Goal: Task Accomplishment & Management: Complete application form

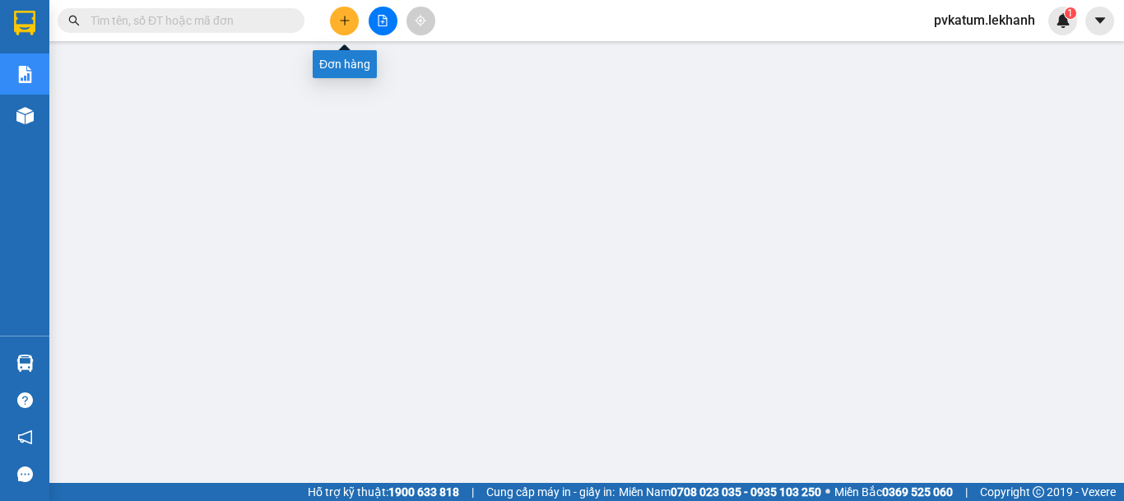
click at [333, 18] on button at bounding box center [344, 21] width 29 height 29
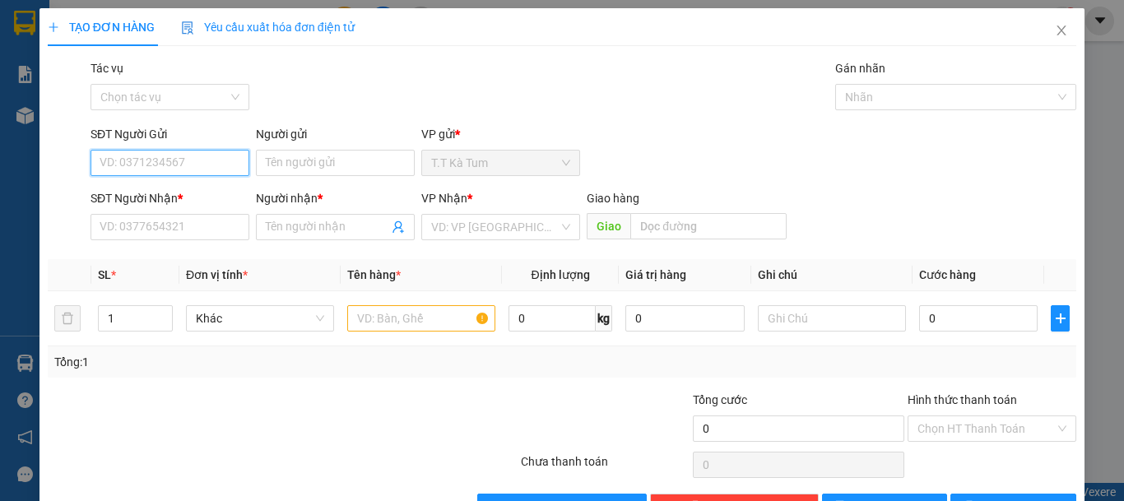
click at [216, 156] on input "SĐT Người Gửi" at bounding box center [170, 163] width 159 height 26
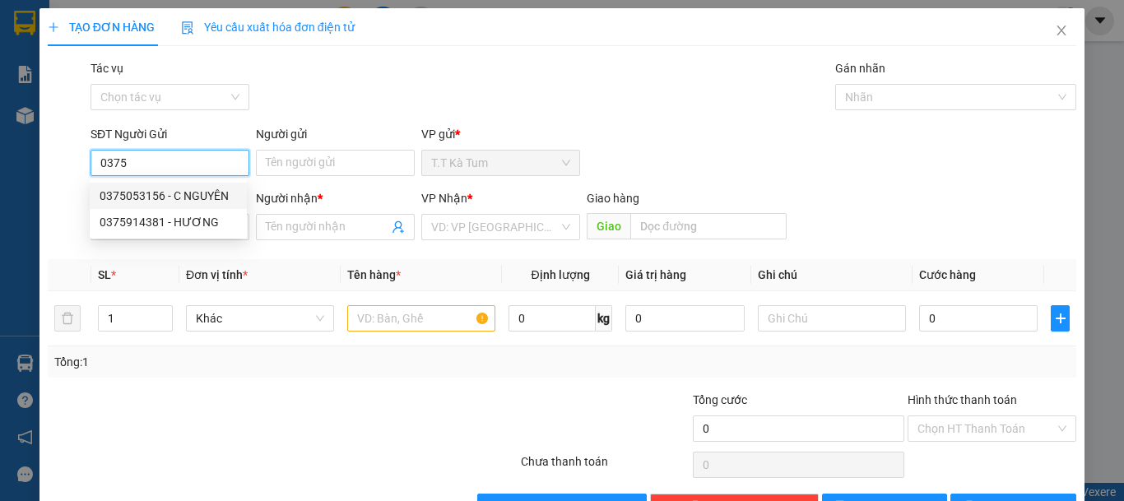
click at [215, 200] on div "0375053156 - C NGUYÊN" at bounding box center [168, 196] width 137 height 18
type input "0375053156"
type input "C NGUYÊN"
type input "0983413207"
type input "HOÀNG NGUYỄN"
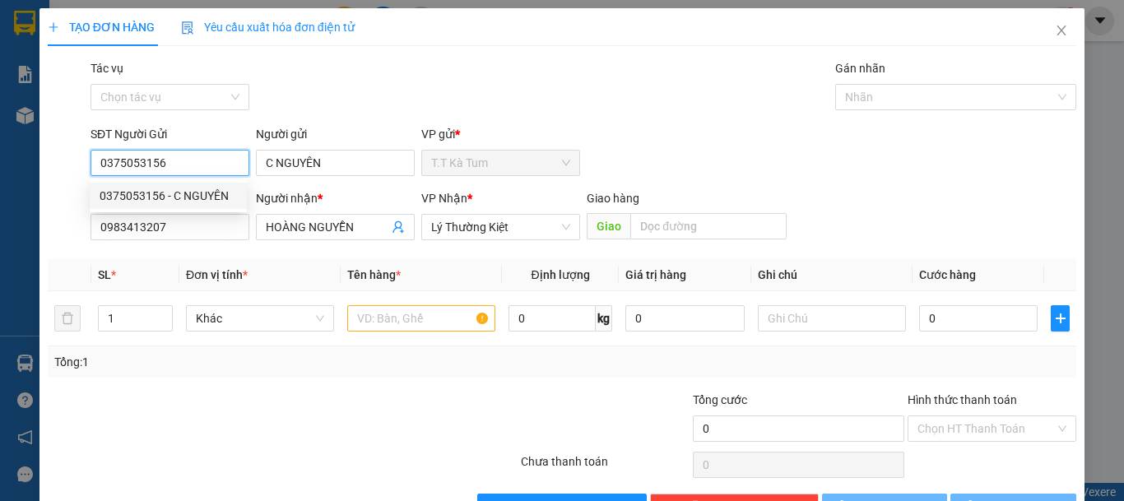
type input "50.000"
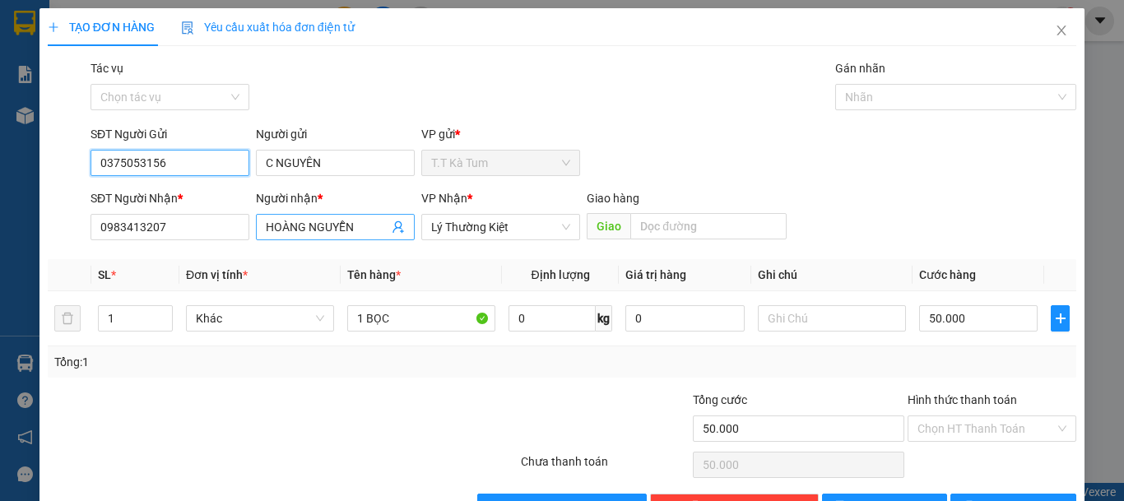
type input "0375053156"
click at [392, 225] on icon "user-add" at bounding box center [398, 227] width 13 height 13
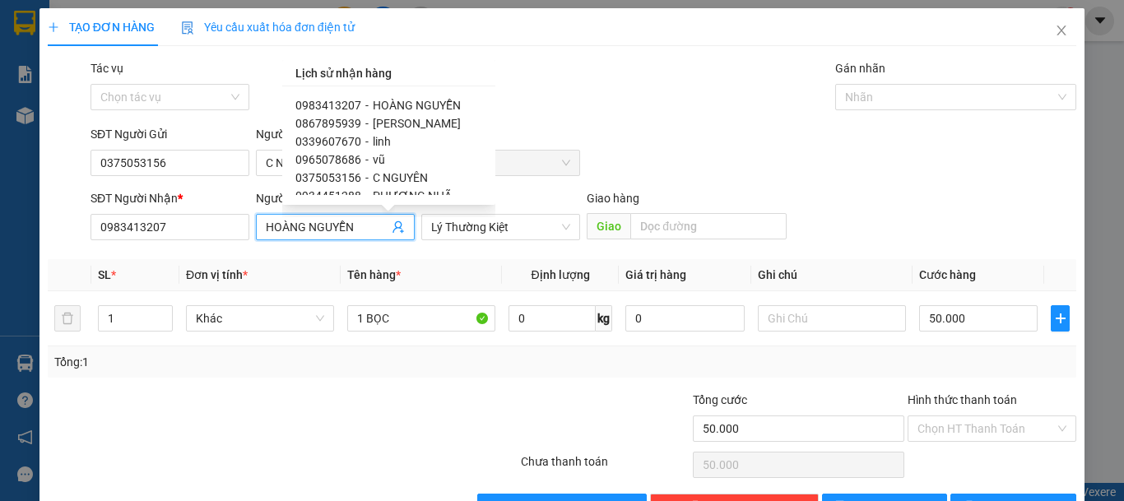
click at [407, 117] on span "[PERSON_NAME]" at bounding box center [417, 123] width 88 height 13
type input "0867895939"
type input "[PERSON_NAME]"
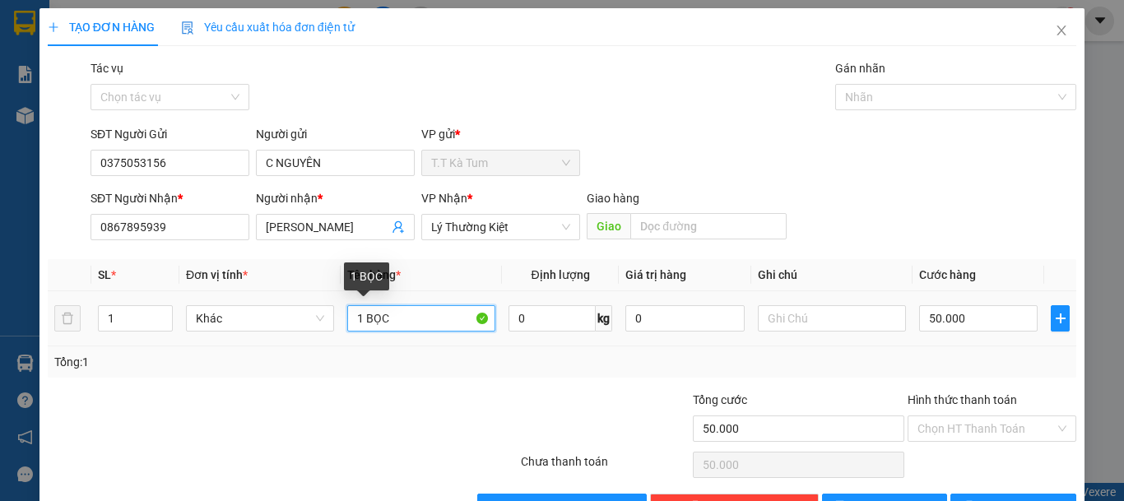
click at [406, 318] on input "1 BỌC" at bounding box center [421, 318] width 148 height 26
type input "1 THÙNG"
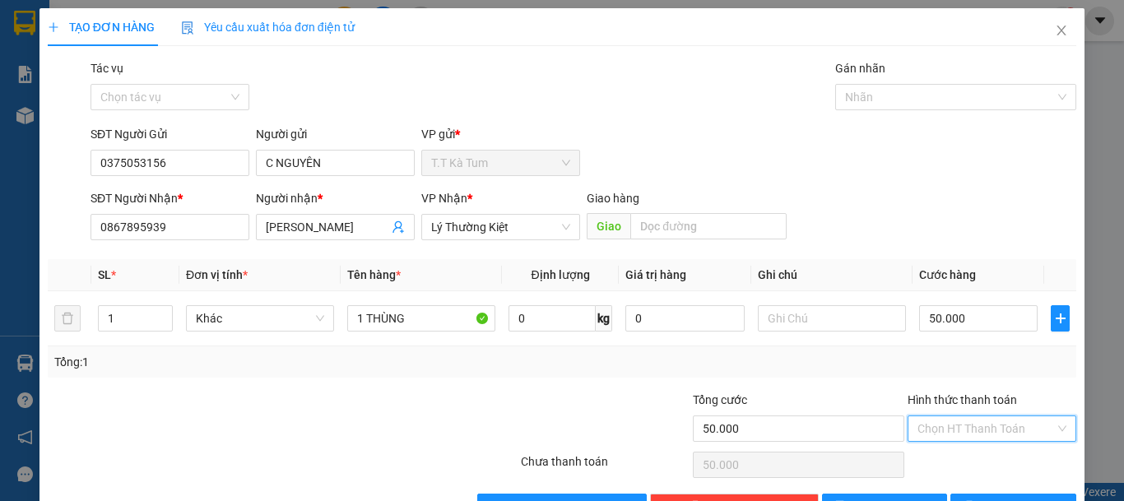
click at [981, 426] on input "Hình thức thanh toán" at bounding box center [986, 428] width 137 height 25
click at [969, 375] on div "Tại văn phòng" at bounding box center [981, 369] width 147 height 18
type input "0"
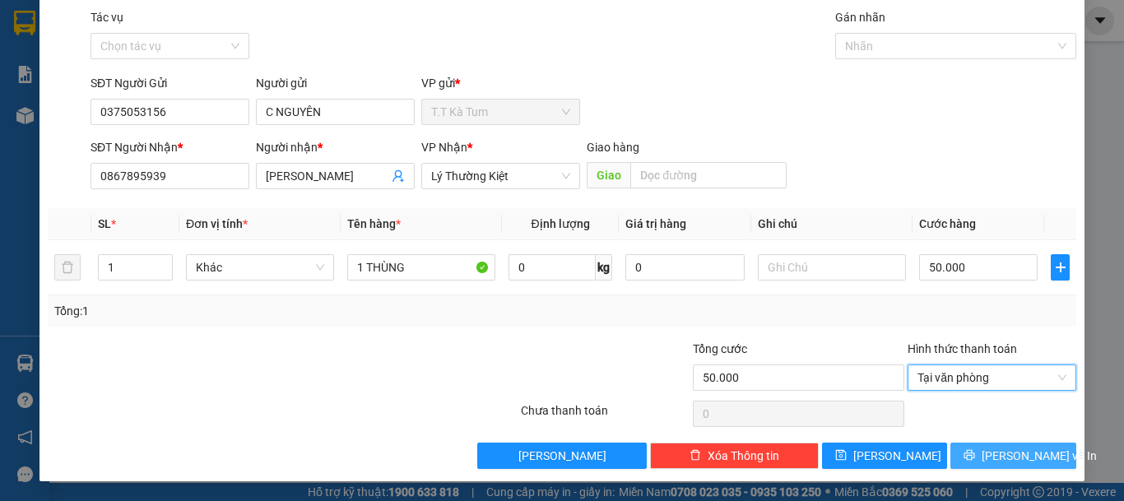
click at [995, 456] on span "[PERSON_NAME] và In" at bounding box center [1039, 456] width 115 height 18
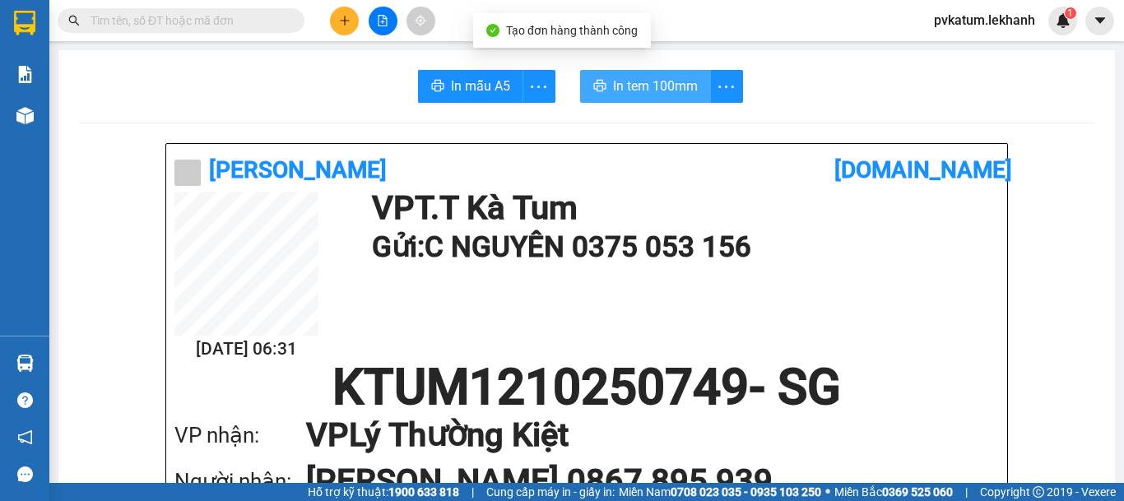
click at [645, 90] on span "In tem 100mm" at bounding box center [655, 86] width 85 height 21
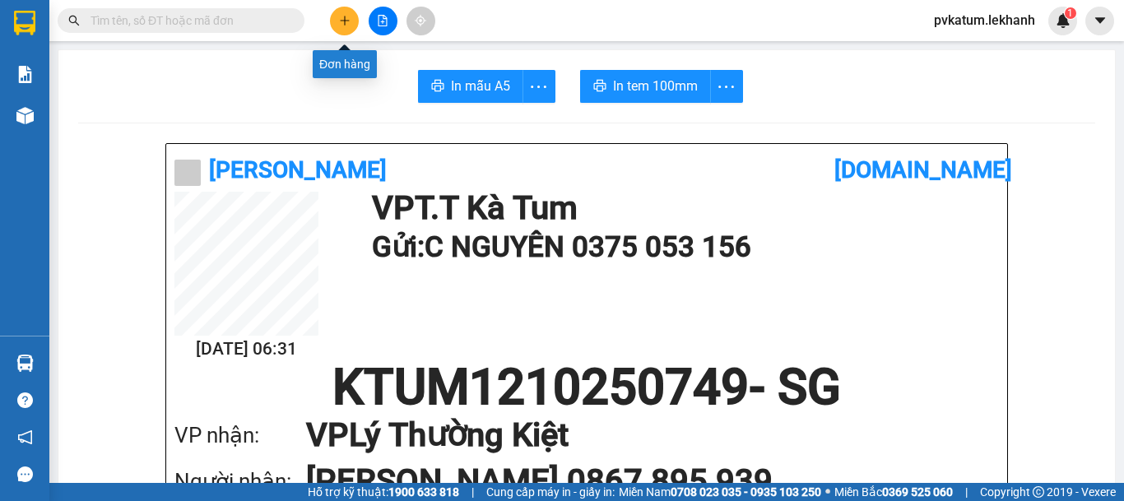
click at [339, 24] on icon "plus" at bounding box center [345, 21] width 12 height 12
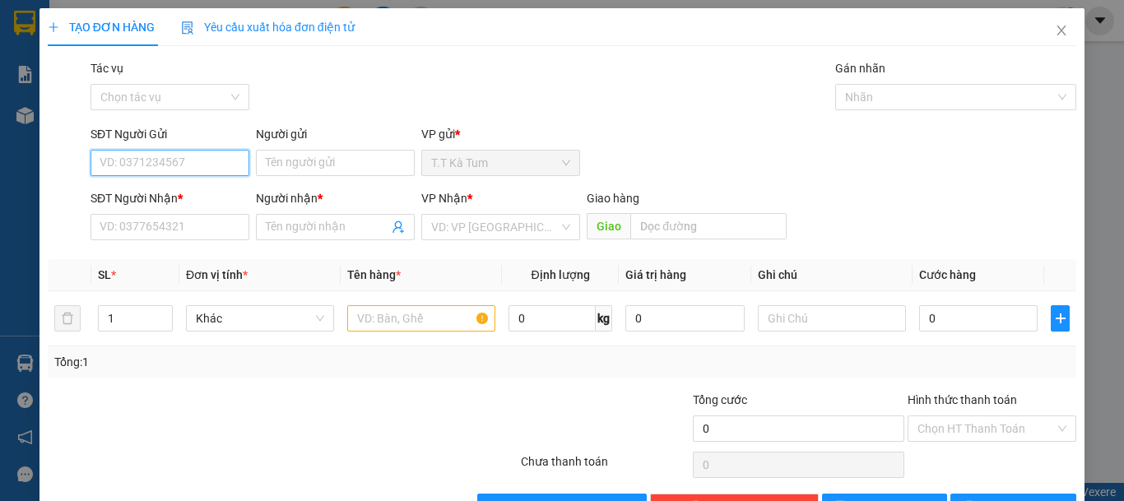
drag, startPoint x: 228, startPoint y: 166, endPoint x: 165, endPoint y: 189, distance: 67.4
click at [226, 168] on input "SĐT Người Gửi" at bounding box center [170, 163] width 159 height 26
click at [212, 185] on div "0868777296 - [GEOGRAPHIC_DATA]" at bounding box center [192, 196] width 205 height 26
type input "0868777296"
type input "VIỆT NHA"
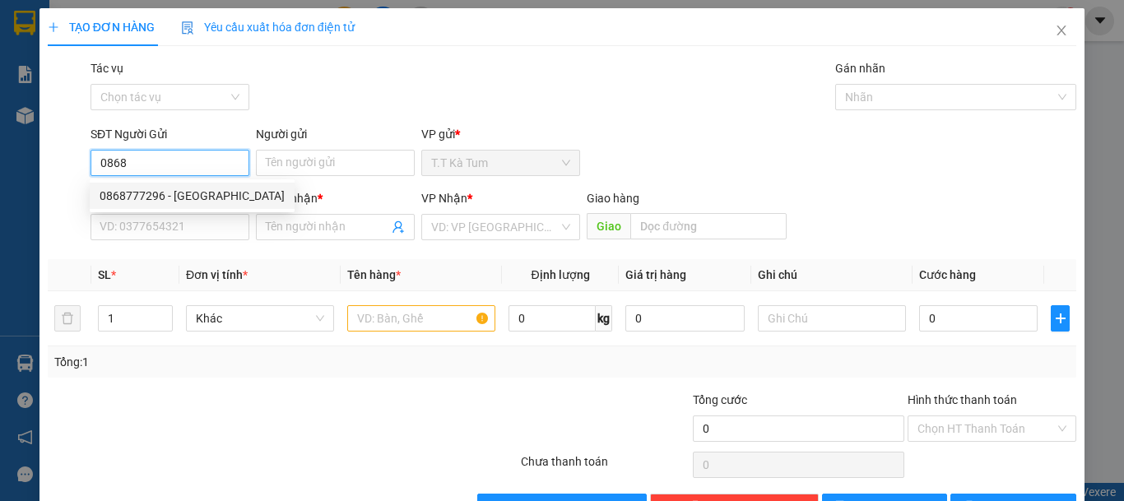
type input "0972155979"
type input "THANH LAD"
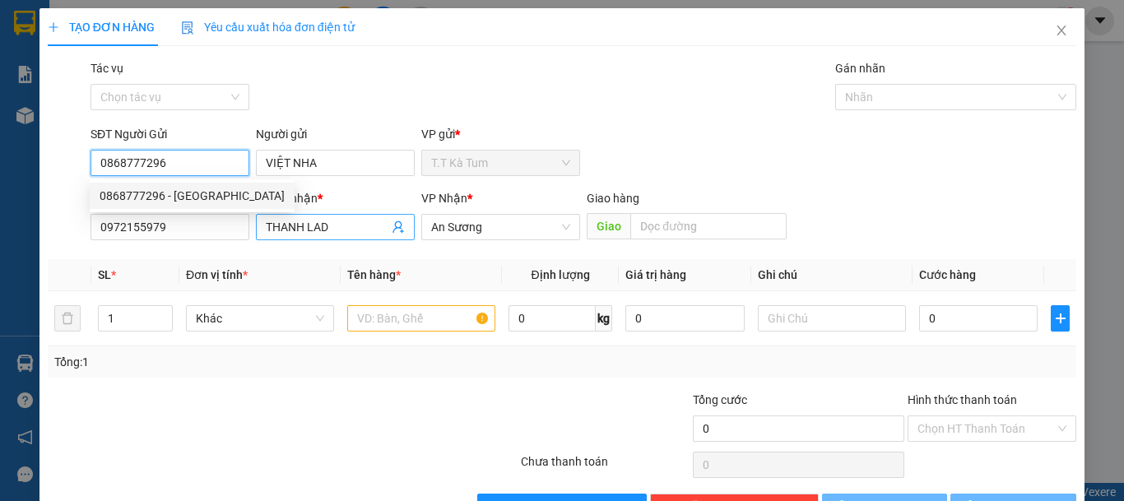
type input "30.000"
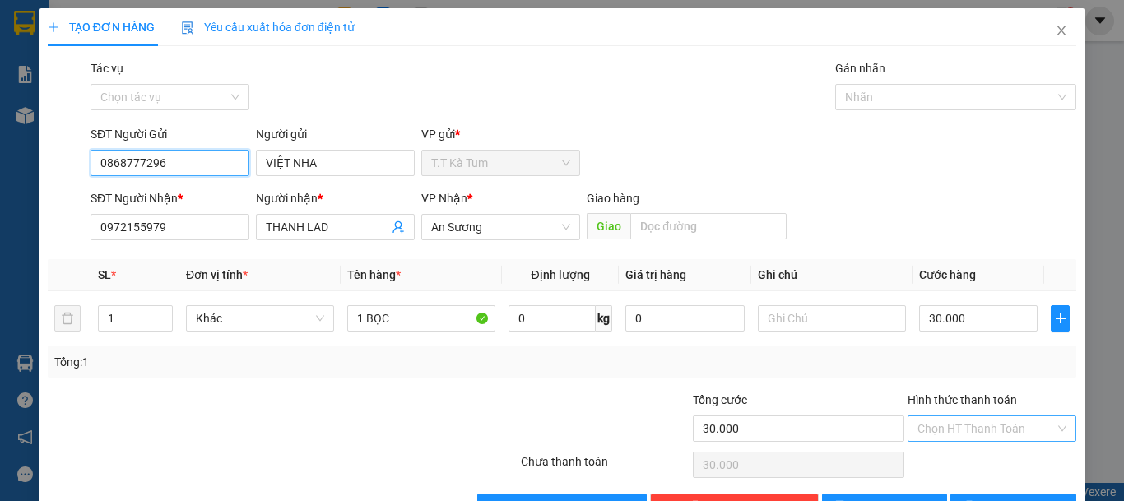
type input "0868777296"
click at [960, 424] on input "Hình thức thanh toán" at bounding box center [986, 428] width 137 height 25
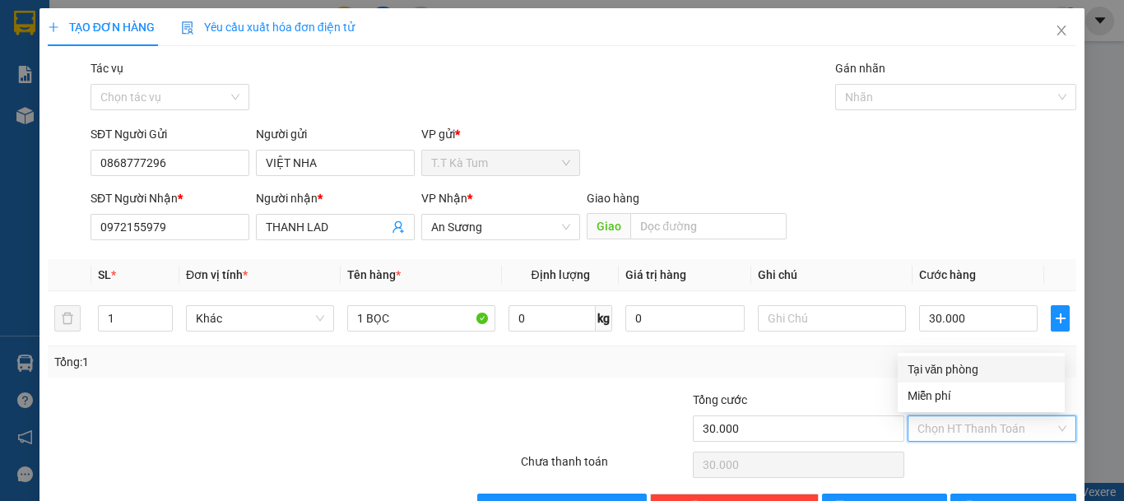
click at [965, 367] on div "Tại văn phòng" at bounding box center [981, 369] width 147 height 18
type input "0"
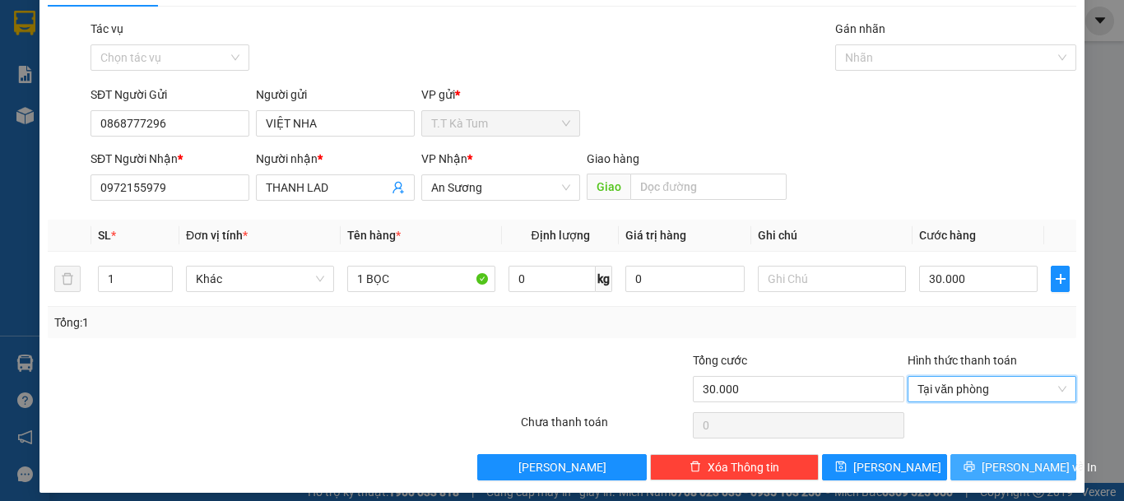
scroll to position [51, 0]
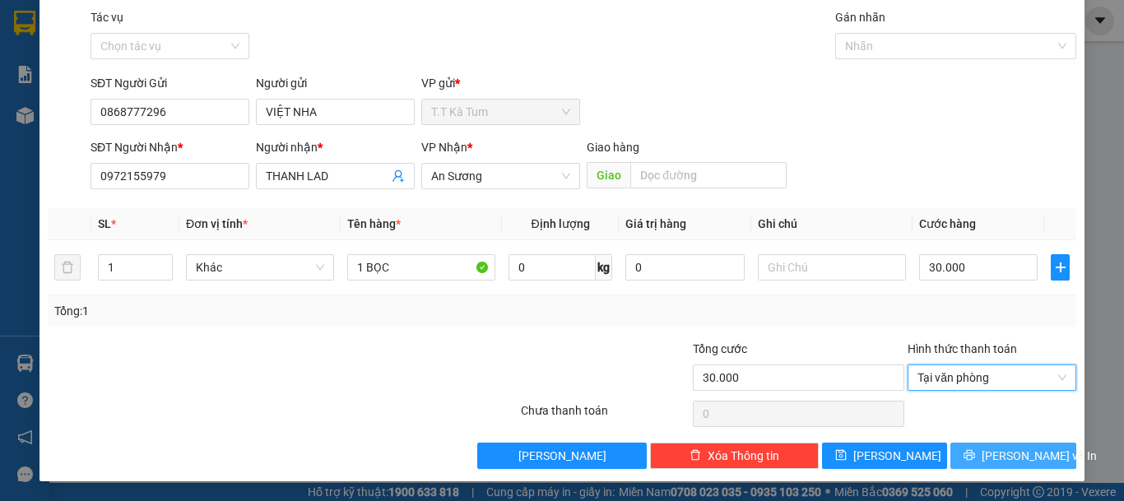
click at [998, 453] on span "[PERSON_NAME] và In" at bounding box center [1039, 456] width 115 height 18
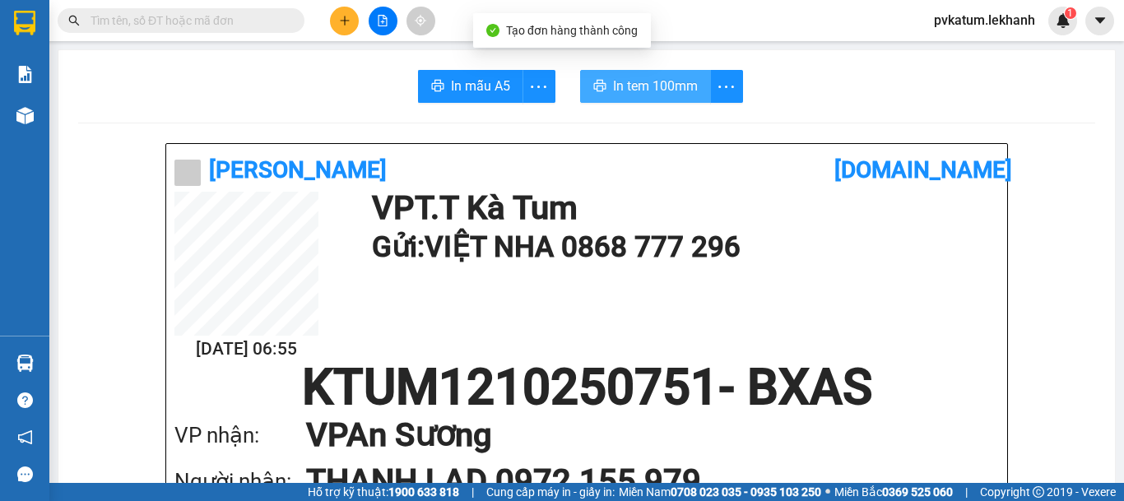
click at [640, 70] on button "In tem 100mm" at bounding box center [645, 86] width 131 height 33
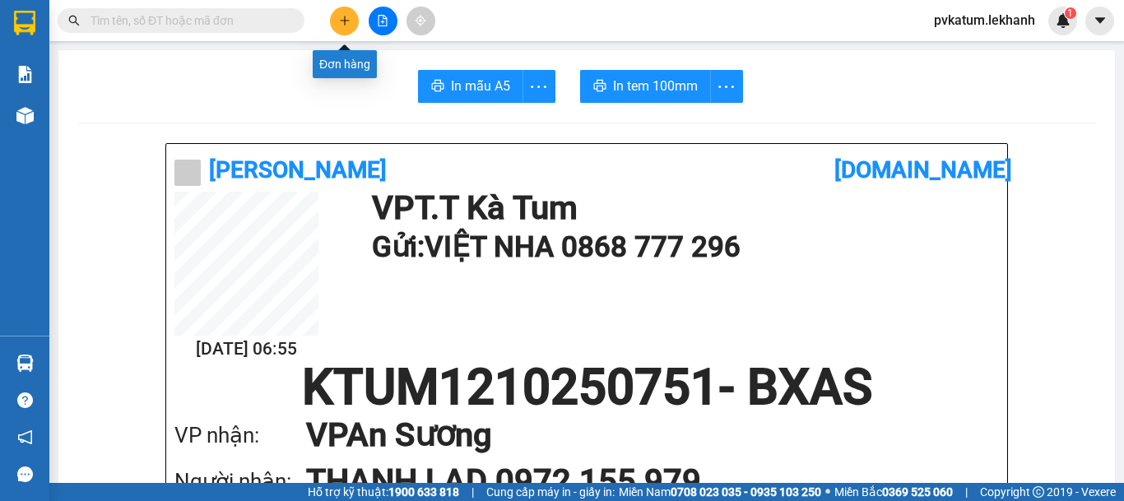
click at [346, 20] on icon "plus" at bounding box center [345, 21] width 12 height 12
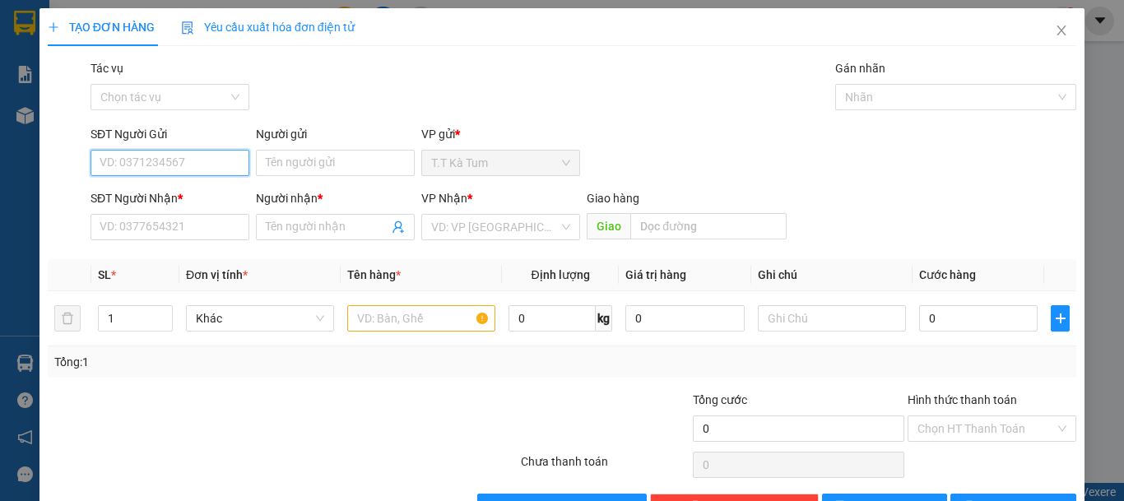
click at [205, 161] on input "SĐT Người Gửi" at bounding box center [170, 163] width 159 height 26
drag, startPoint x: 179, startPoint y: 194, endPoint x: 221, endPoint y: 200, distance: 41.6
click at [181, 194] on div "0375053156 - C NGUYÊN" at bounding box center [168, 196] width 137 height 18
type input "0375053156"
type input "C NGUYÊN"
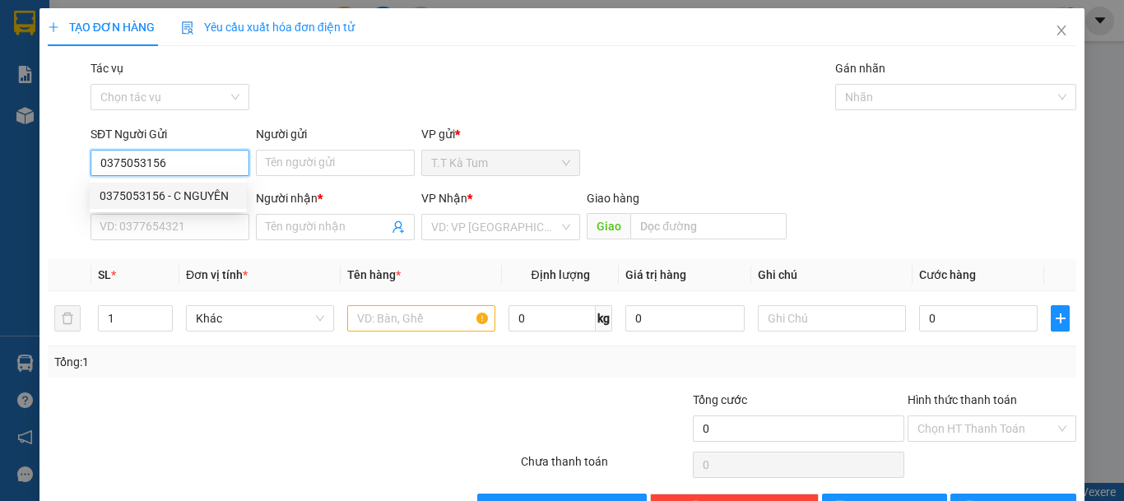
type input "0867895939"
type input "[PERSON_NAME]"
type input "50.000"
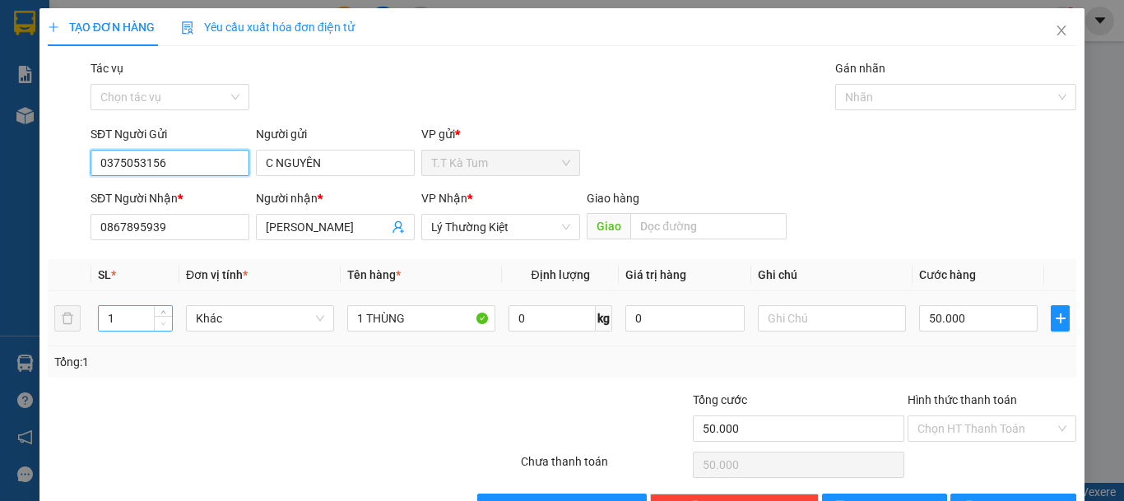
click at [163, 316] on span "Decrease Value" at bounding box center [163, 323] width 18 height 15
click at [161, 328] on span "down" at bounding box center [164, 324] width 10 height 10
type input "0375053156"
click at [163, 333] on div "1" at bounding box center [135, 318] width 75 height 33
type input "2"
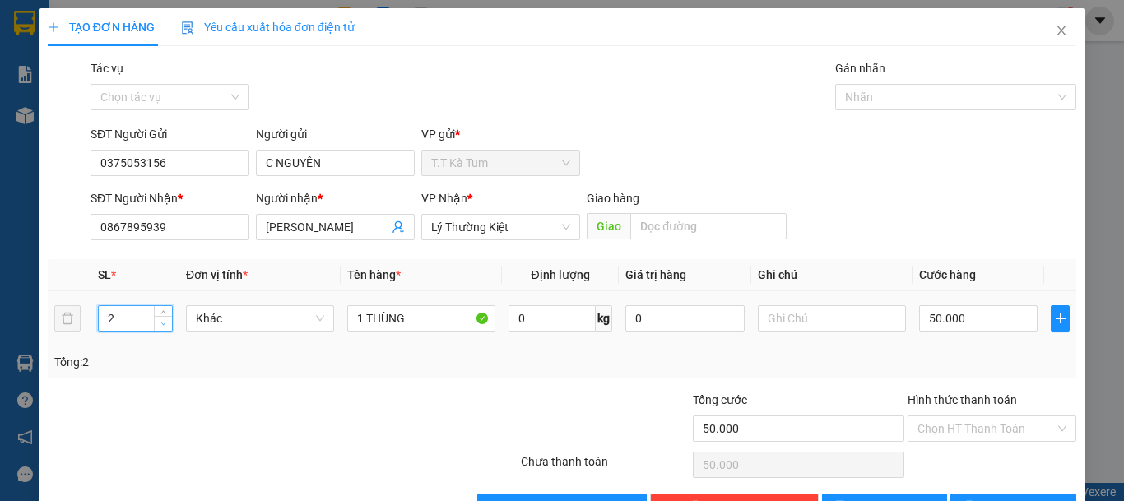
click at [163, 315] on icon "up" at bounding box center [163, 312] width 6 height 6
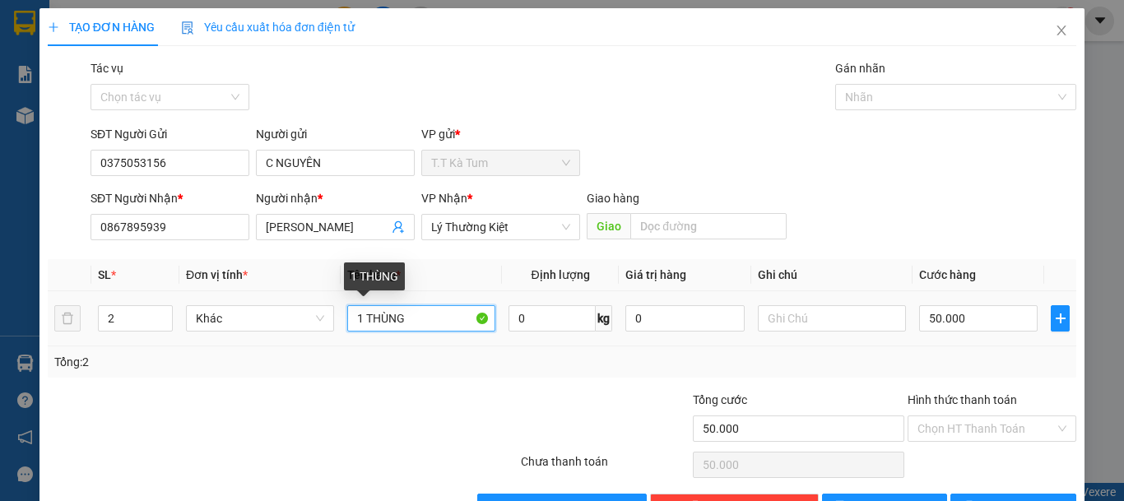
click at [358, 321] on input "1 THÙNG" at bounding box center [421, 318] width 148 height 26
type input "2 THÙNG"
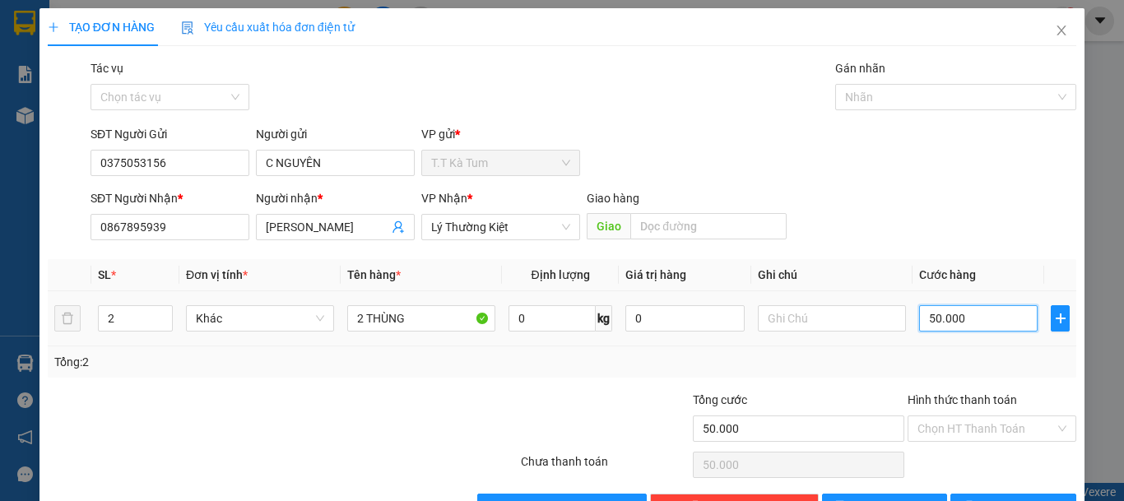
click at [970, 323] on input "50.000" at bounding box center [978, 318] width 119 height 26
type input "1"
type input "10"
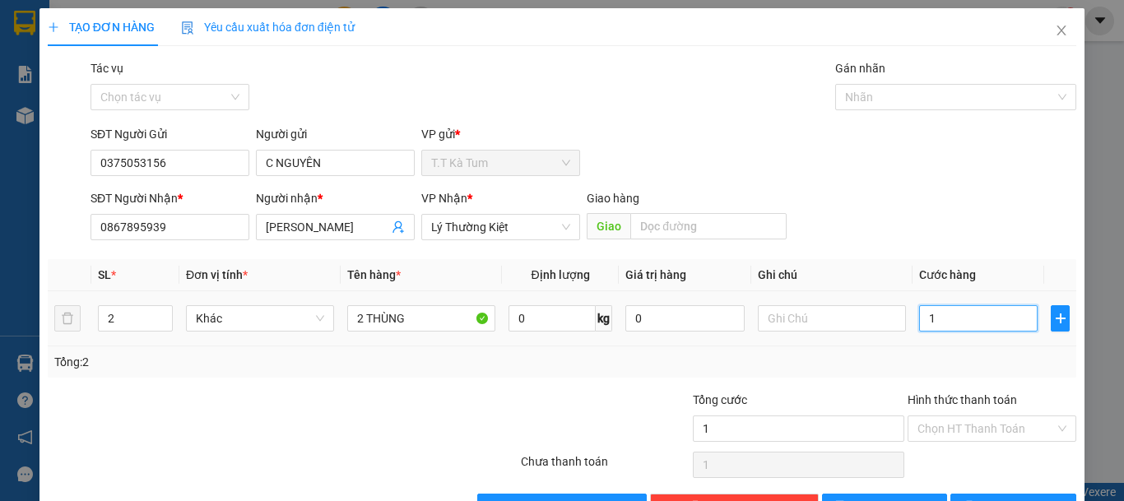
type input "10"
type input "100"
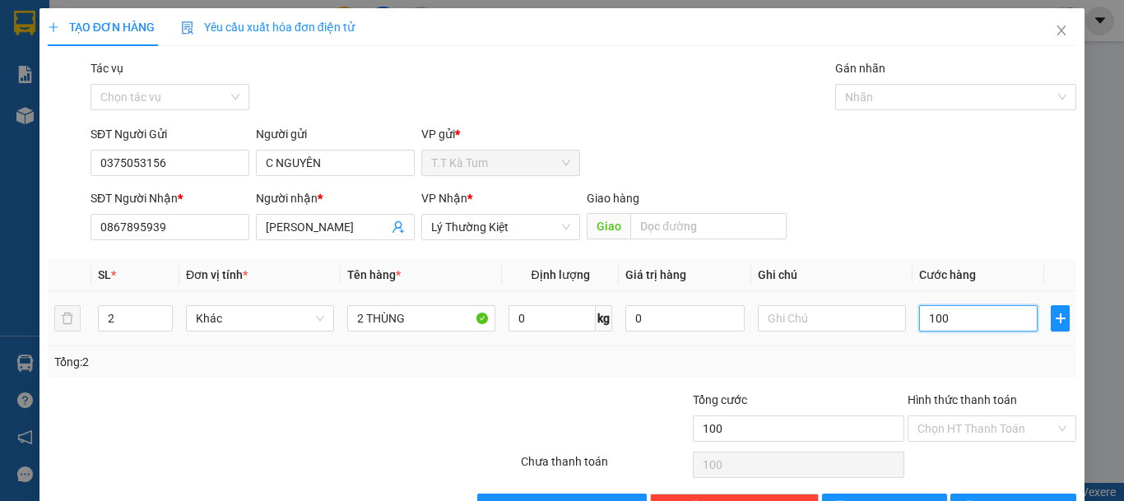
type input "1.000"
type input "10.000"
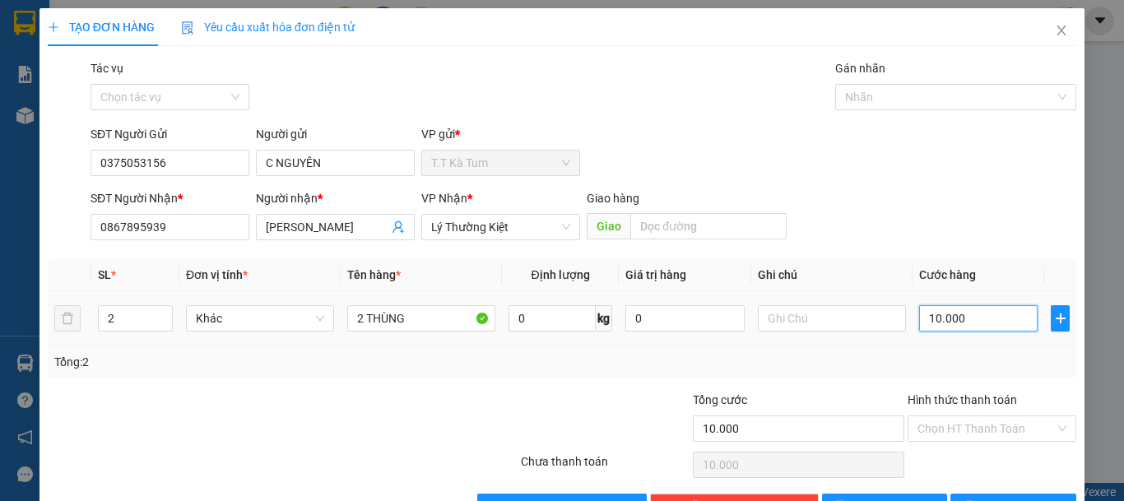
type input "100.000"
click at [997, 425] on input "Hình thức thanh toán" at bounding box center [986, 428] width 137 height 25
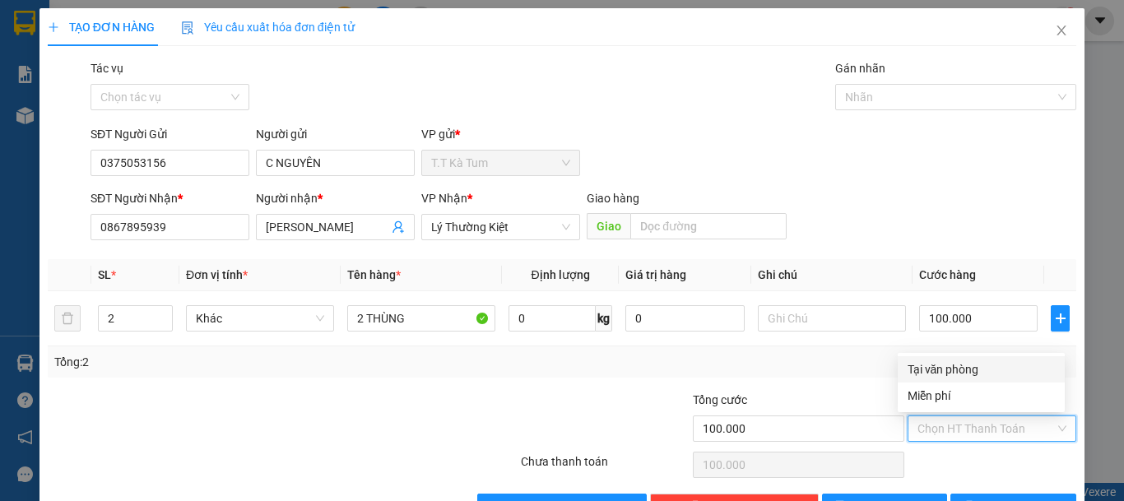
click at [981, 370] on div "Tại văn phòng" at bounding box center [981, 369] width 147 height 18
type input "0"
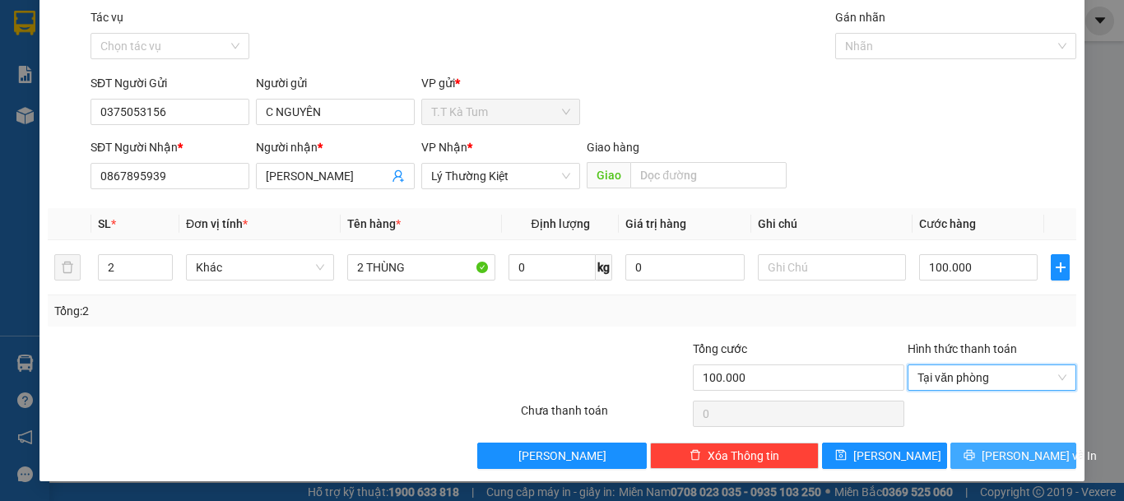
click at [1002, 452] on span "[PERSON_NAME] và In" at bounding box center [1039, 456] width 115 height 18
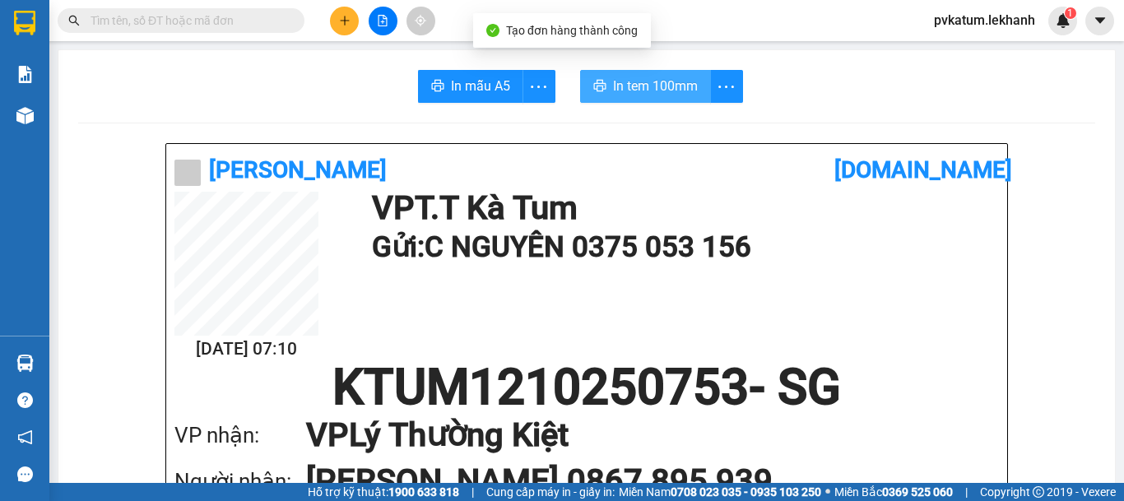
click at [648, 88] on span "In tem 100mm" at bounding box center [655, 86] width 85 height 21
click at [636, 81] on span "In tem 100mm" at bounding box center [655, 86] width 85 height 21
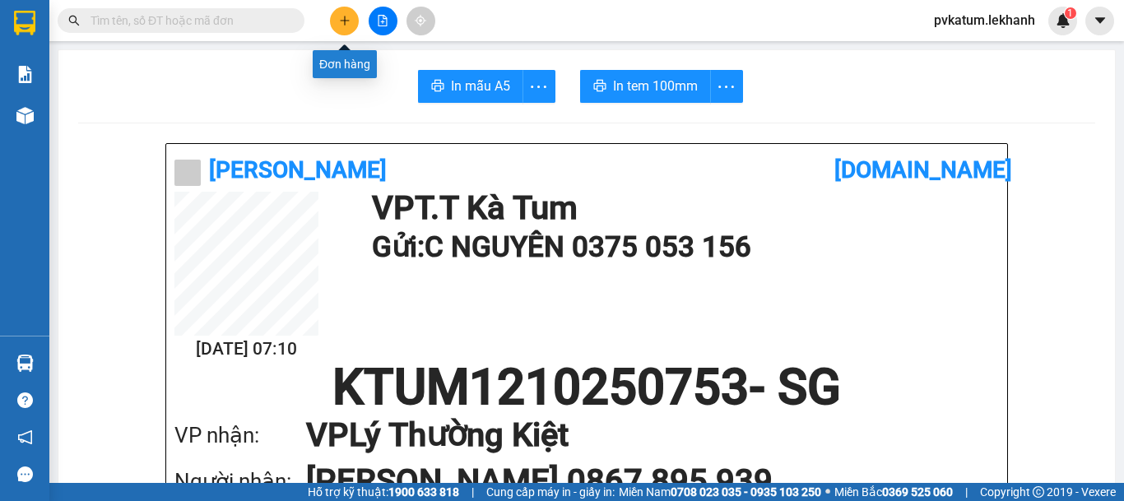
click at [347, 17] on icon "plus" at bounding box center [345, 21] width 12 height 12
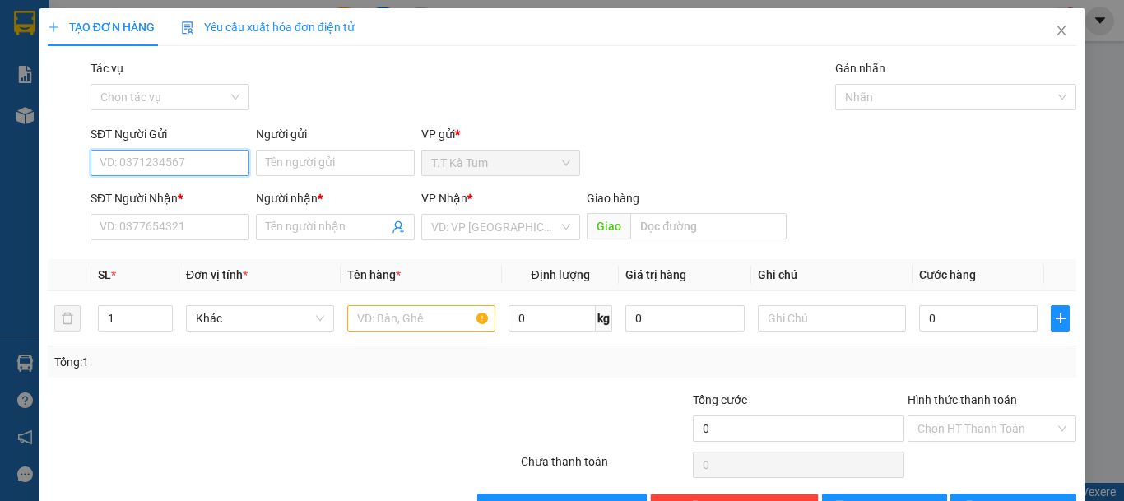
click at [172, 156] on input "SĐT Người Gửi" at bounding box center [170, 163] width 159 height 26
type input "0397196765"
click at [217, 197] on div "0397196765 - OANH" at bounding box center [168, 196] width 137 height 18
type input "OANH"
type input "0902581219"
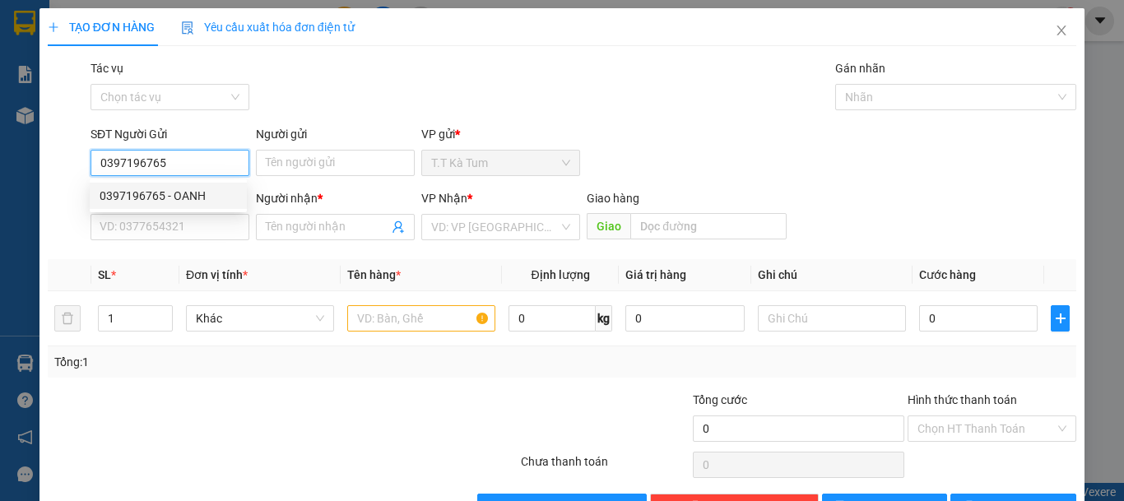
type input "CƯỜNG"
type input "30.000"
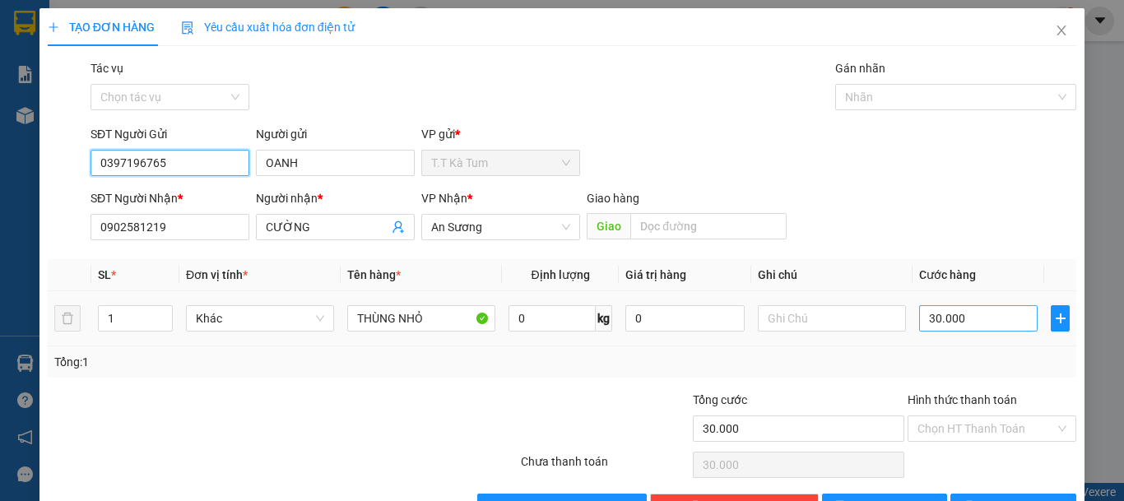
type input "0397196765"
click at [969, 322] on input "30.000" at bounding box center [978, 318] width 119 height 26
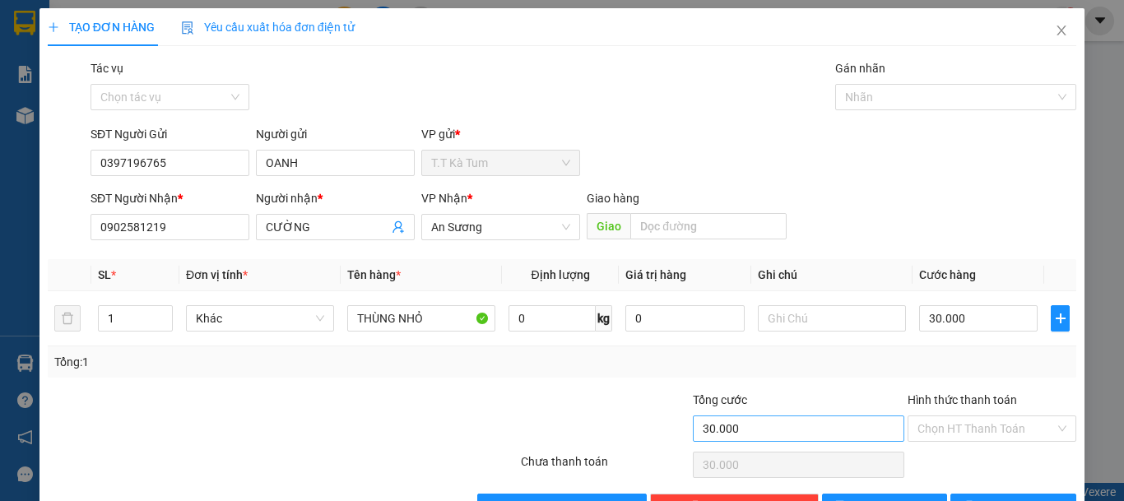
drag, startPoint x: 894, startPoint y: 421, endPoint x: 890, endPoint y: 430, distance: 9.6
click at [892, 421] on div "Tổng cước 30.000" at bounding box center [798, 420] width 215 height 58
click at [962, 423] on input "Hình thức thanh toán" at bounding box center [986, 428] width 137 height 25
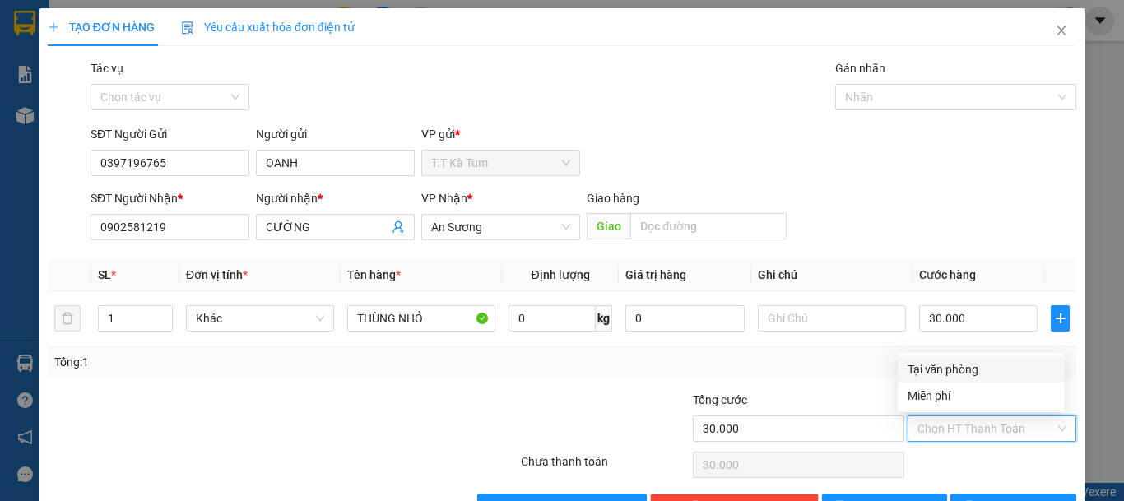
click at [939, 373] on div "Tại văn phòng" at bounding box center [981, 369] width 147 height 18
type input "0"
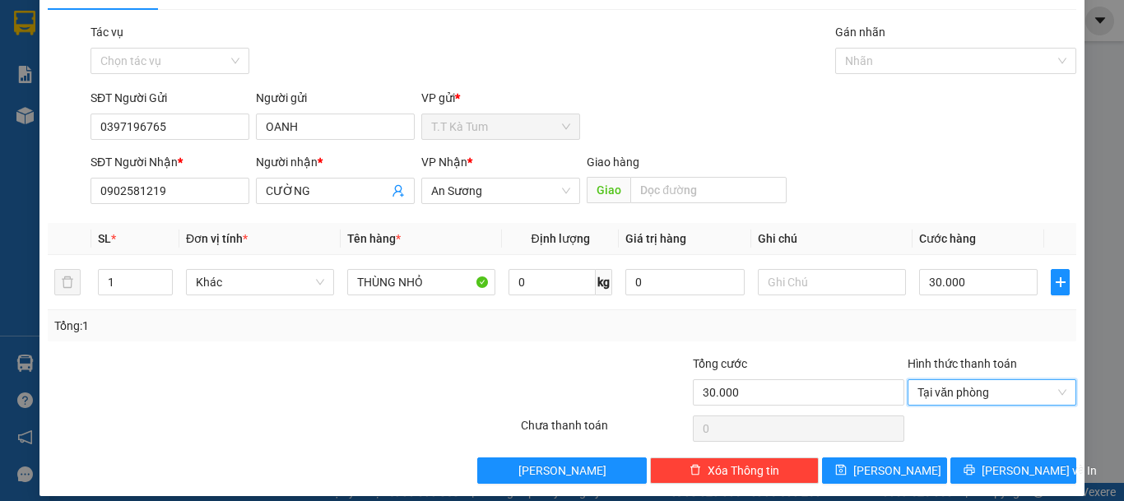
scroll to position [51, 0]
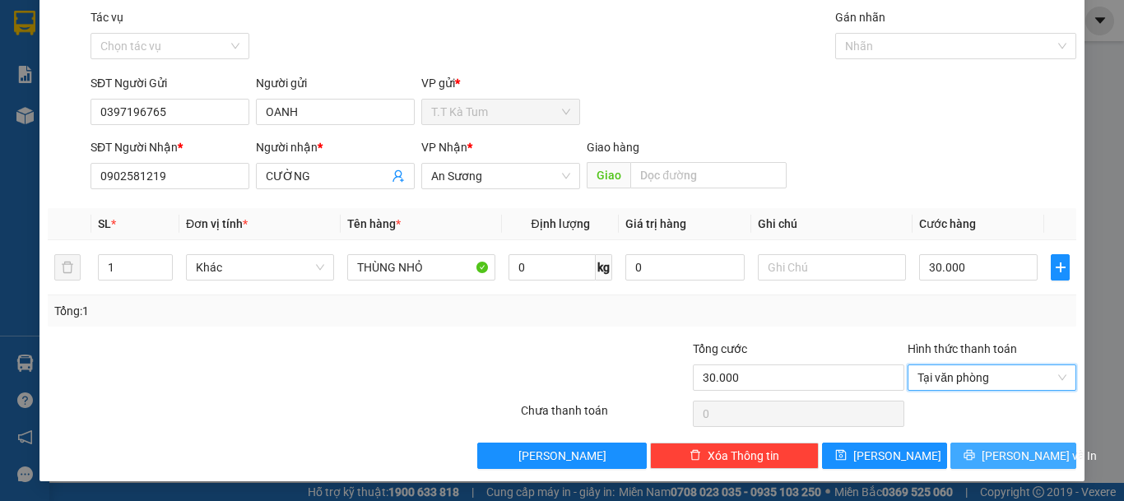
click at [999, 458] on span "[PERSON_NAME] và In" at bounding box center [1039, 456] width 115 height 18
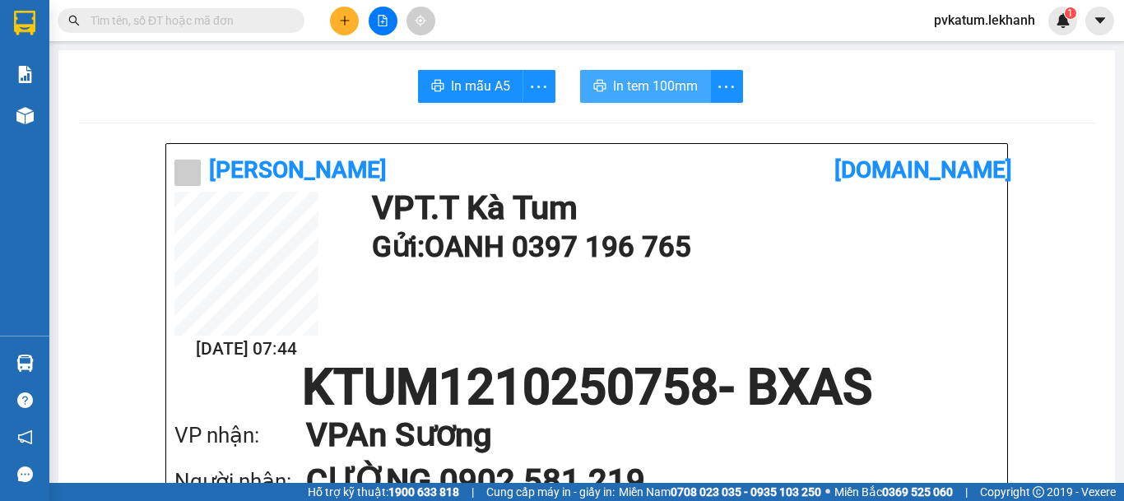
click at [658, 91] on span "In tem 100mm" at bounding box center [655, 86] width 85 height 21
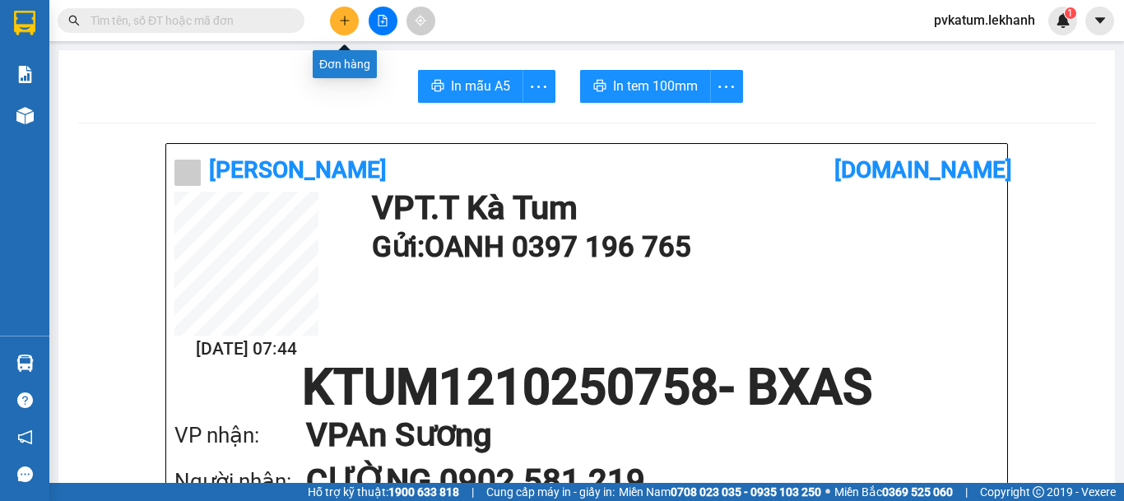
click at [341, 20] on icon "plus" at bounding box center [345, 21] width 12 height 12
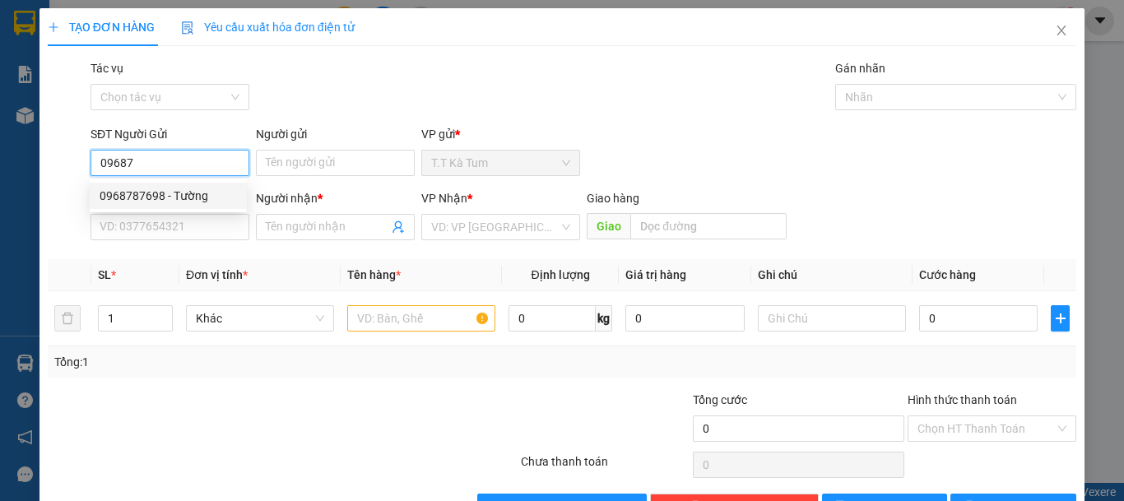
click at [208, 202] on div "0968787698 - Tường" at bounding box center [168, 196] width 137 height 18
type input "0968787698"
type input "Tường"
type input "0903739427"
type input "cô loan"
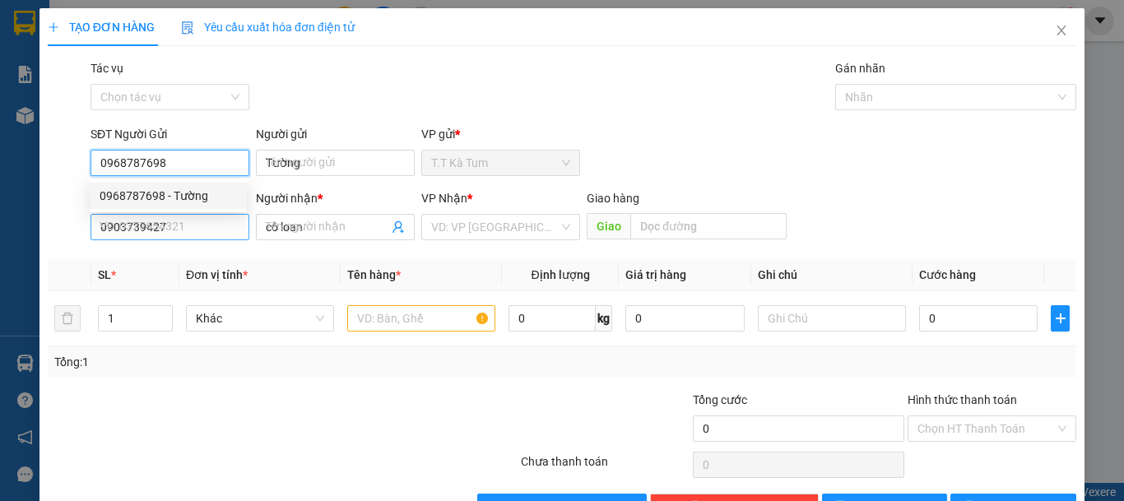
type input "30.000"
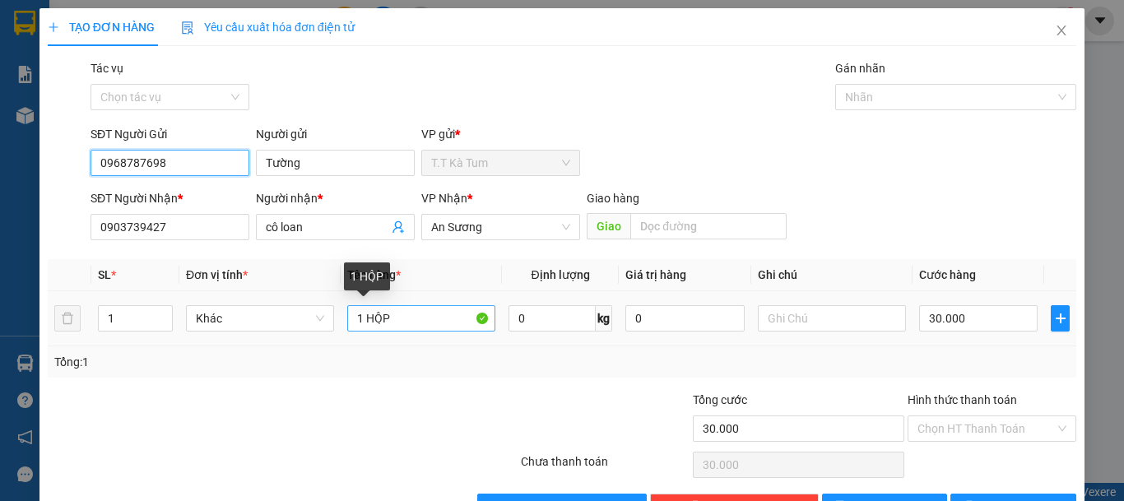
type input "0968787698"
click at [357, 319] on input "1 HỘP" at bounding box center [421, 318] width 148 height 26
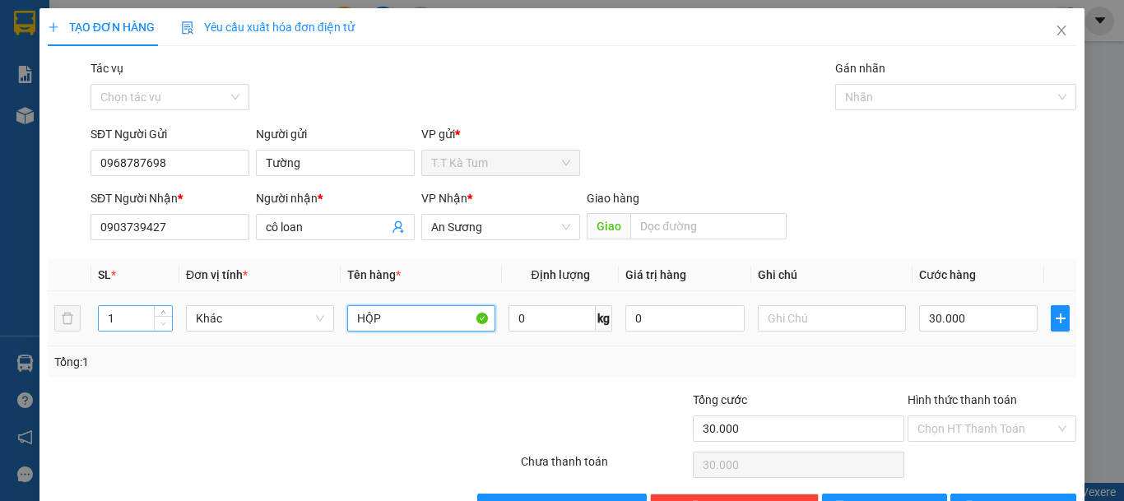
click at [164, 319] on span "down" at bounding box center [164, 324] width 10 height 10
click at [165, 316] on span "Decrease Value" at bounding box center [163, 323] width 18 height 15
type input "HỘP"
click at [164, 316] on div at bounding box center [163, 318] width 18 height 25
type input "3"
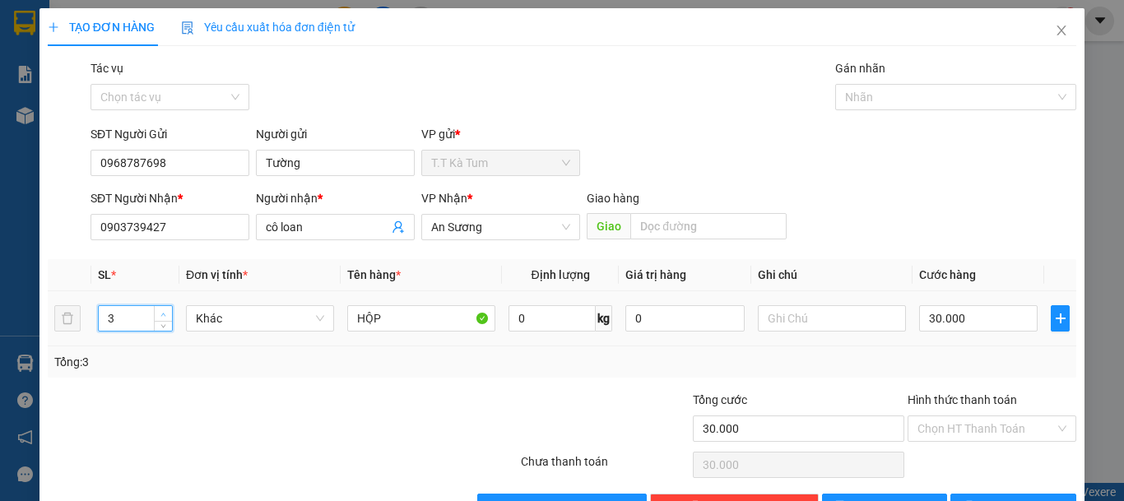
click at [164, 310] on span "up" at bounding box center [164, 314] width 10 height 10
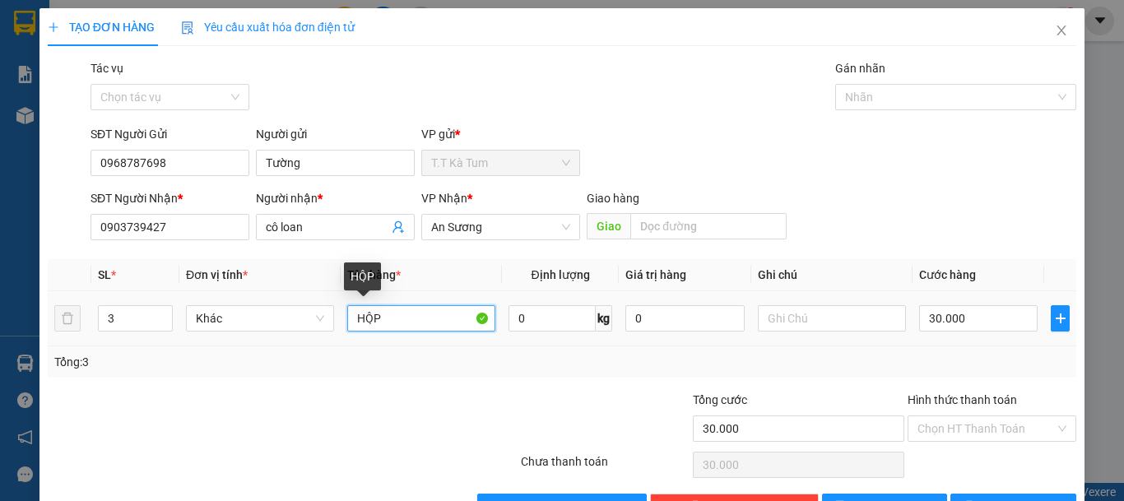
click at [350, 318] on input "HỘP" at bounding box center [421, 318] width 148 height 26
type input "3 HỘP"
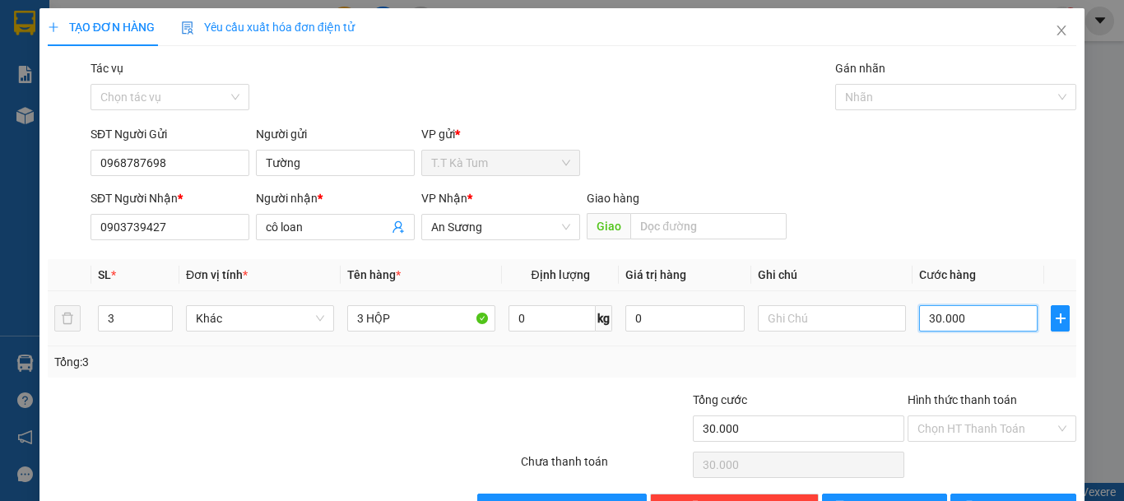
click at [969, 323] on input "30.000" at bounding box center [978, 318] width 119 height 26
type input "5"
type input "50"
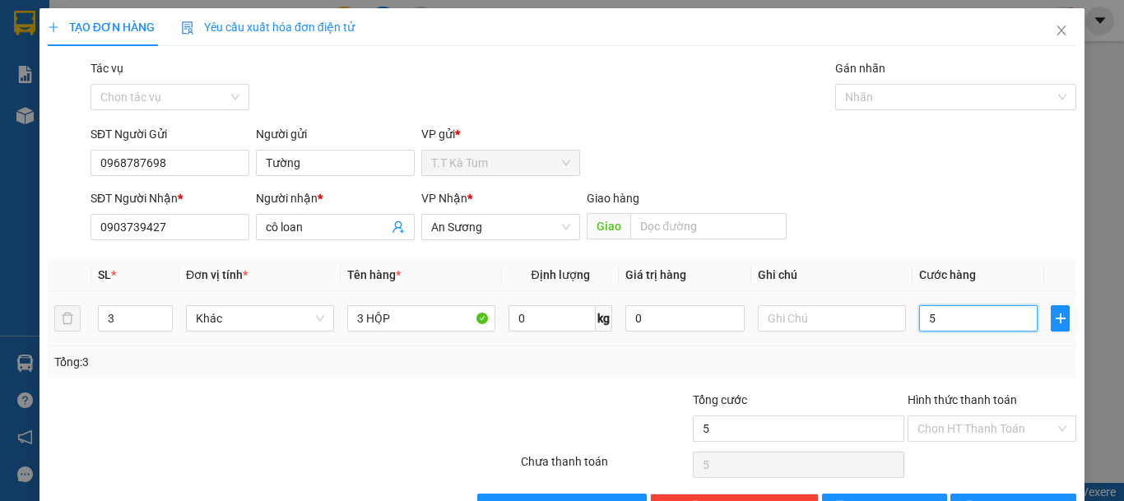
type input "50"
type input "500"
type input "5.000"
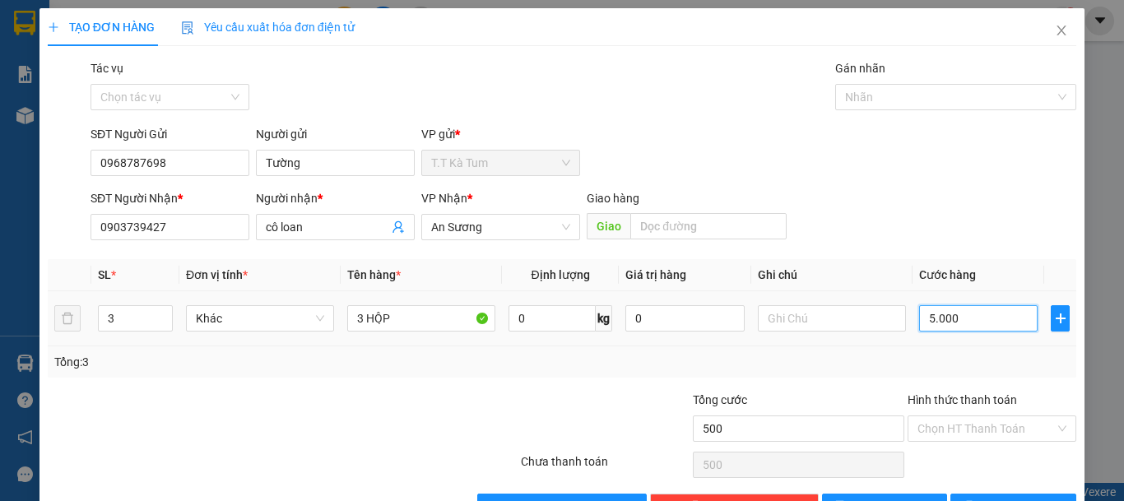
type input "5.000"
type input "50.000"
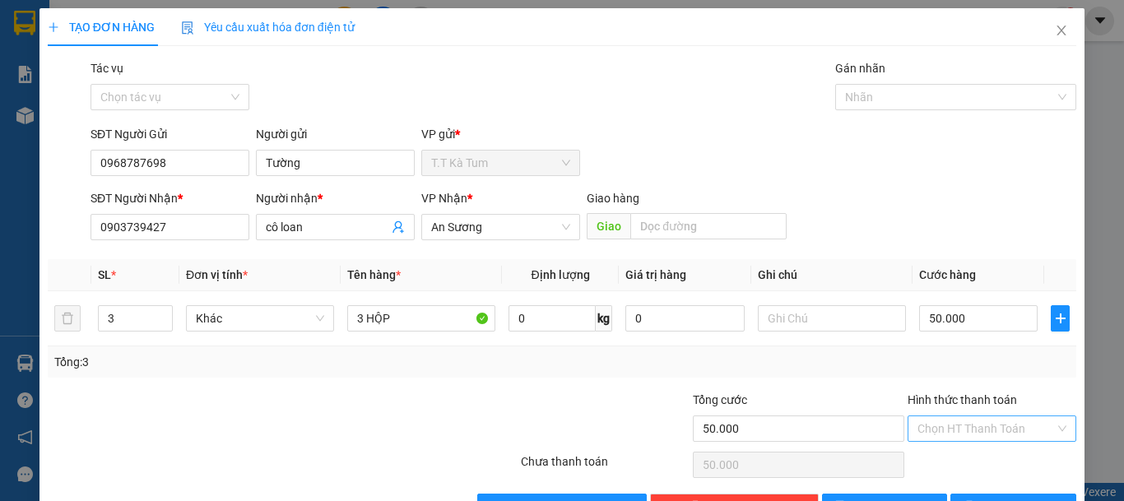
click at [926, 420] on input "Hình thức thanh toán" at bounding box center [986, 428] width 137 height 25
click at [951, 369] on div "Tại văn phòng" at bounding box center [981, 369] width 147 height 18
type input "0"
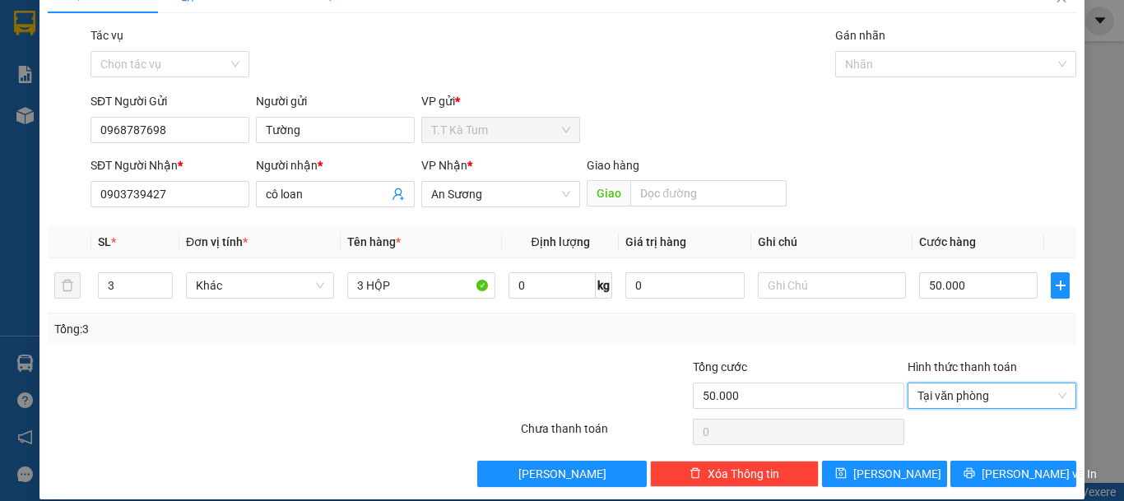
scroll to position [51, 0]
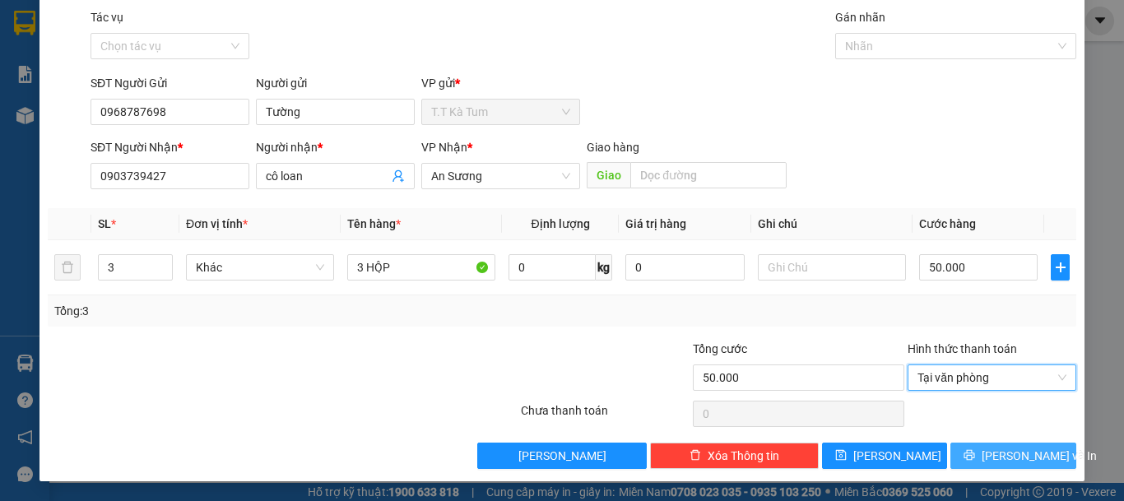
click at [989, 453] on span "[PERSON_NAME] và In" at bounding box center [1039, 456] width 115 height 18
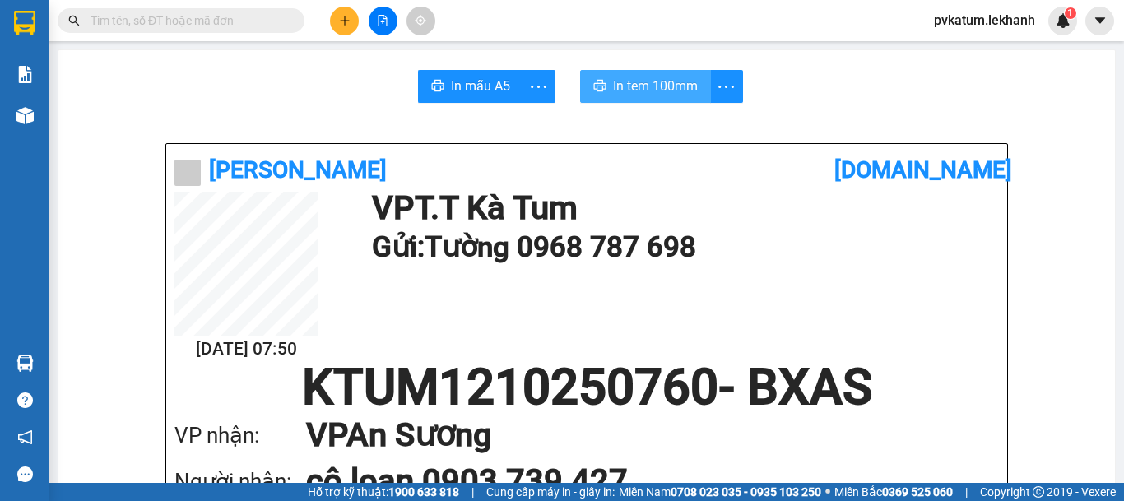
click at [635, 91] on span "In tem 100mm" at bounding box center [655, 86] width 85 height 21
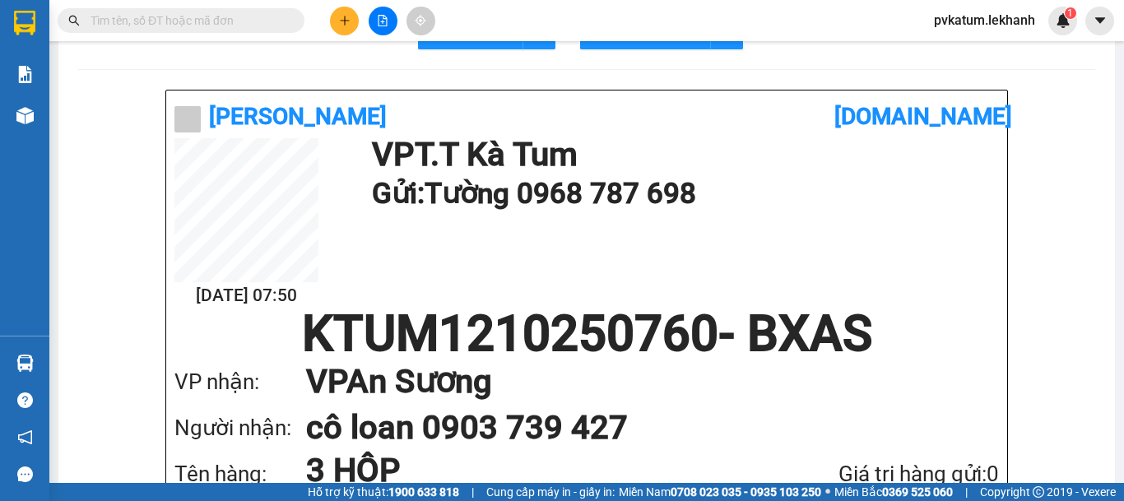
scroll to position [82, 0]
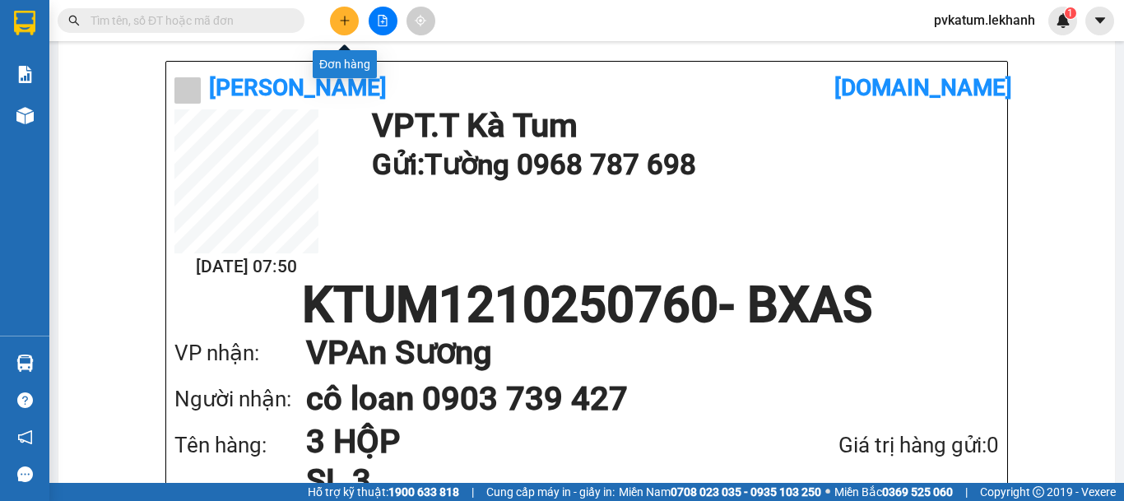
click at [349, 17] on button at bounding box center [344, 21] width 29 height 29
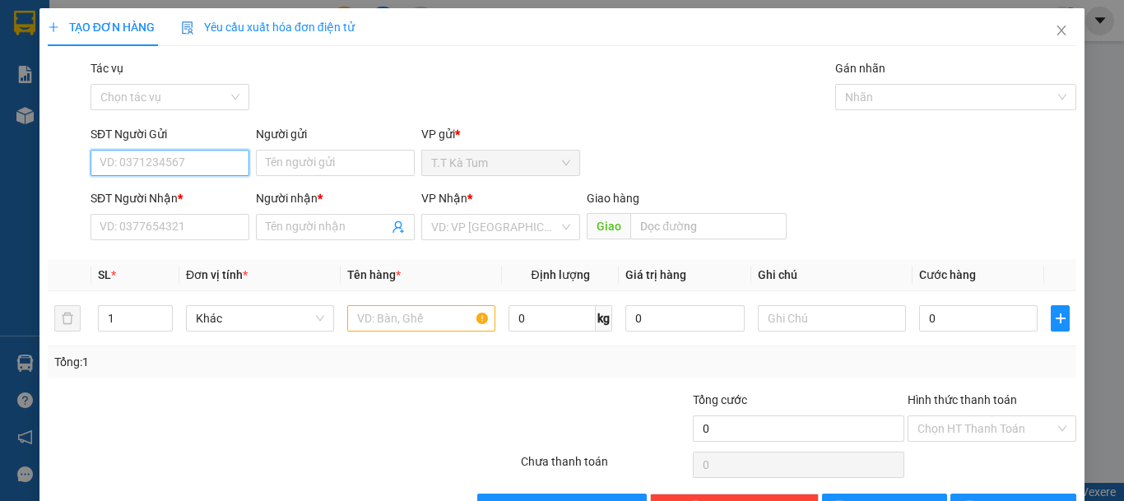
click at [193, 172] on input "SĐT Người Gửi" at bounding box center [170, 163] width 159 height 26
type input "0969108034"
click at [194, 191] on div "0969108034 - thị liên" at bounding box center [168, 196] width 137 height 18
type input "thị liên"
type input "0377645609"
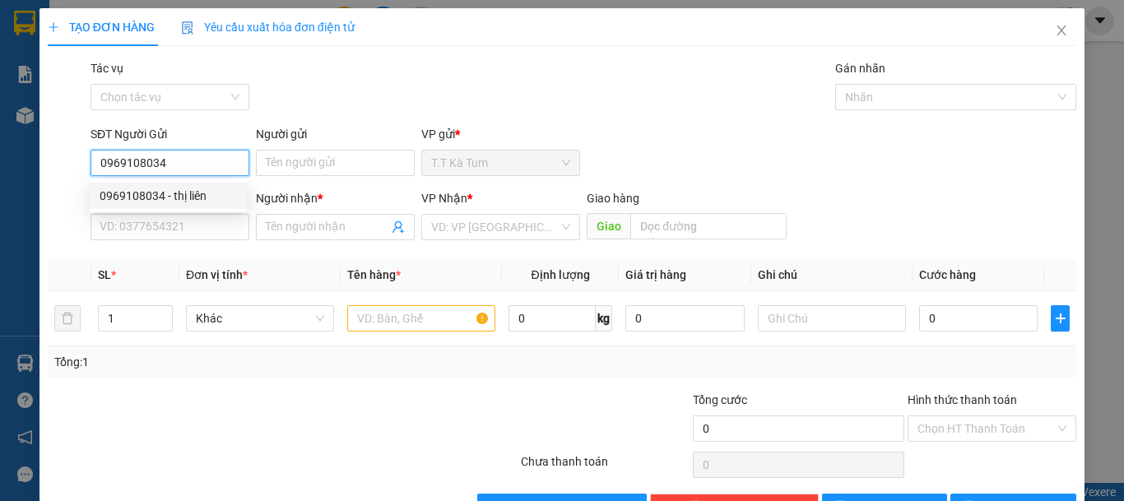
type input "HOAN"
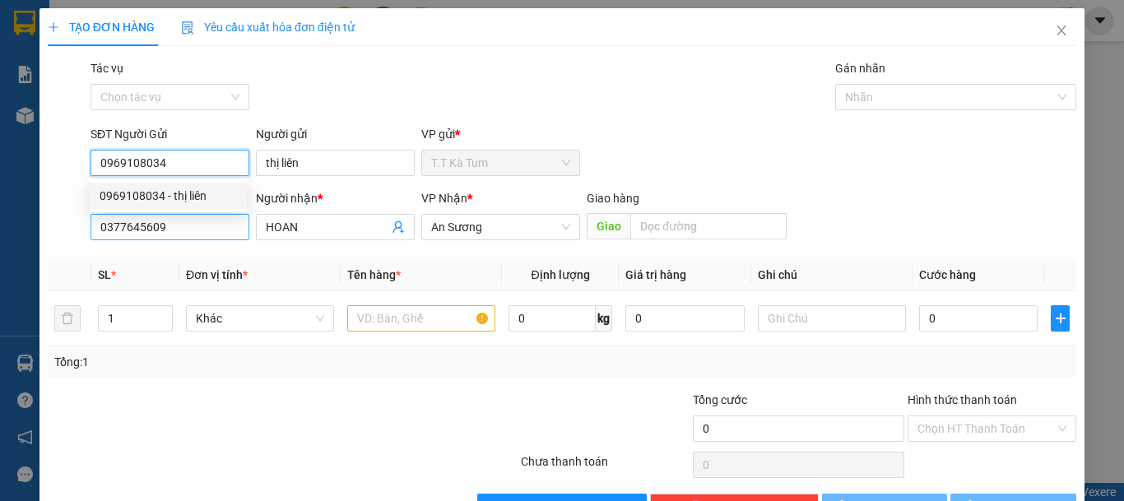
type input "30.000"
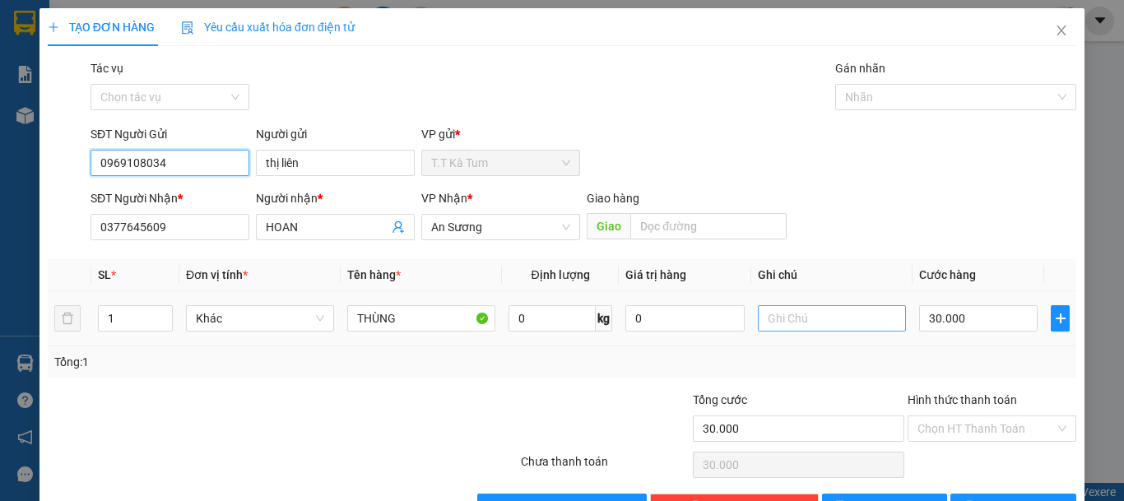
type input "0969108034"
click at [837, 320] on input "text" at bounding box center [832, 318] width 148 height 26
click at [835, 323] on input "text" at bounding box center [832, 318] width 148 height 26
type input "HƯ KO ĐỀN"
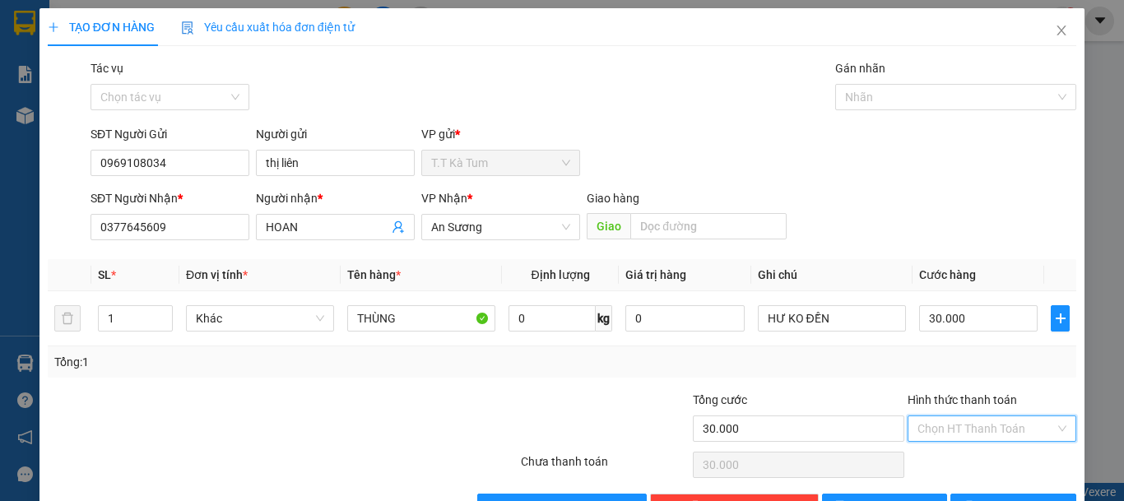
click at [946, 429] on input "Hình thức thanh toán" at bounding box center [986, 428] width 137 height 25
click at [947, 358] on div "Tại văn phòng" at bounding box center [981, 369] width 167 height 26
type input "0"
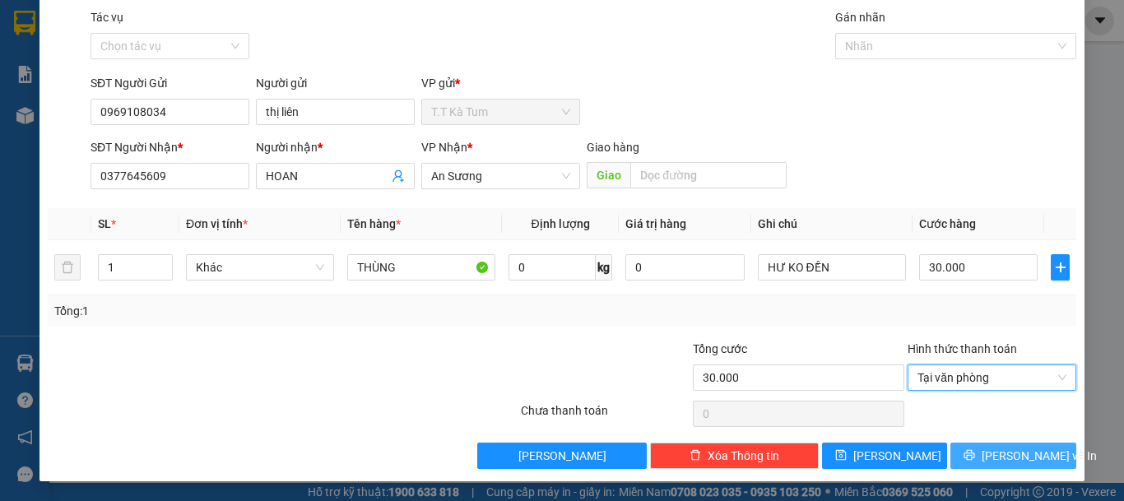
click at [991, 450] on span "[PERSON_NAME] và In" at bounding box center [1039, 456] width 115 height 18
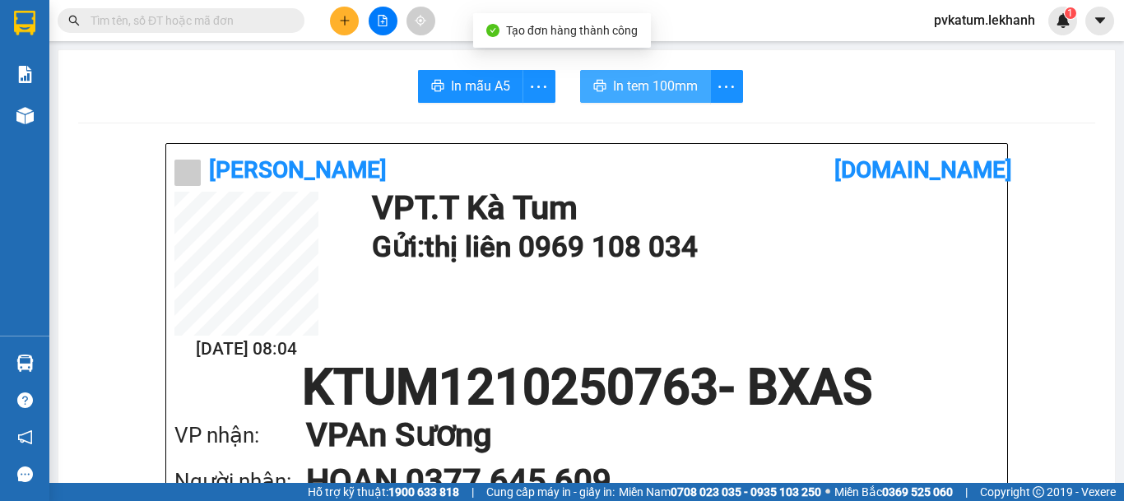
click at [624, 72] on button "In tem 100mm" at bounding box center [645, 86] width 131 height 33
drag, startPoint x: 627, startPoint y: 81, endPoint x: 683, endPoint y: 119, distance: 67.6
click at [629, 81] on span "In tem 100mm" at bounding box center [655, 86] width 85 height 21
